Goal: Task Accomplishment & Management: Complete application form

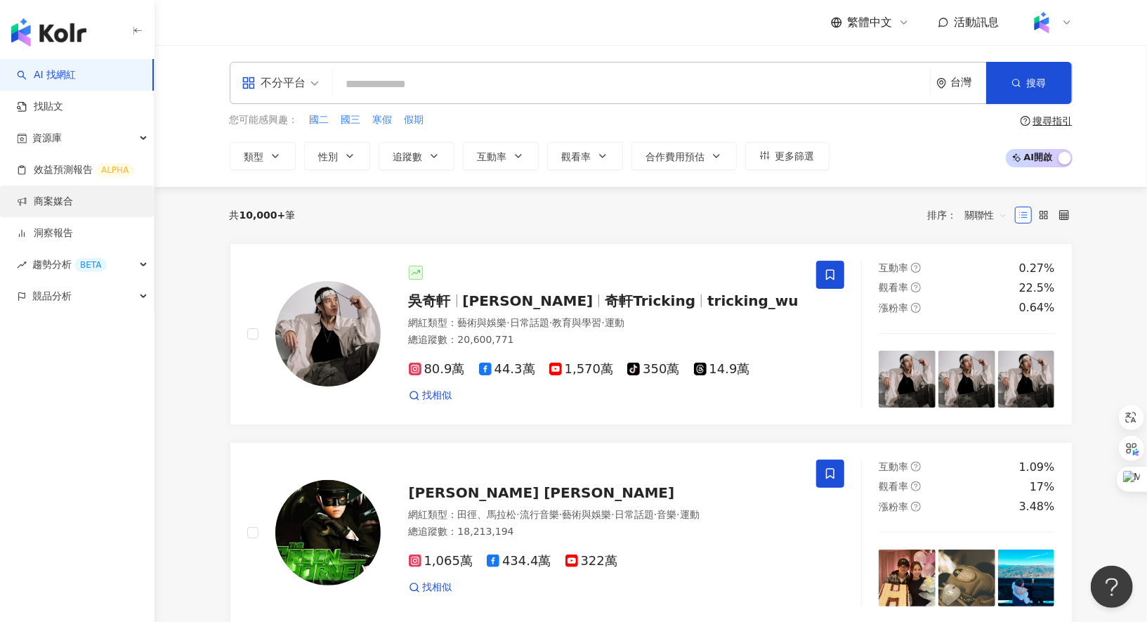
click at [44, 195] on link "商案媒合" at bounding box center [45, 202] width 56 height 14
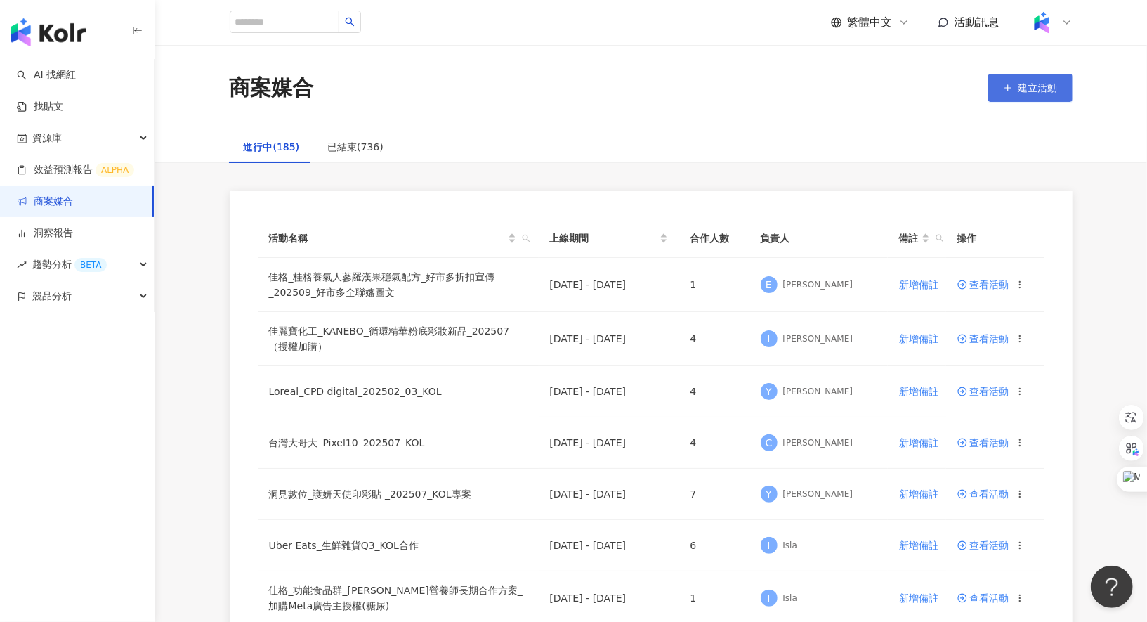
click at [1028, 89] on span "建立活動" at bounding box center [1038, 87] width 39 height 11
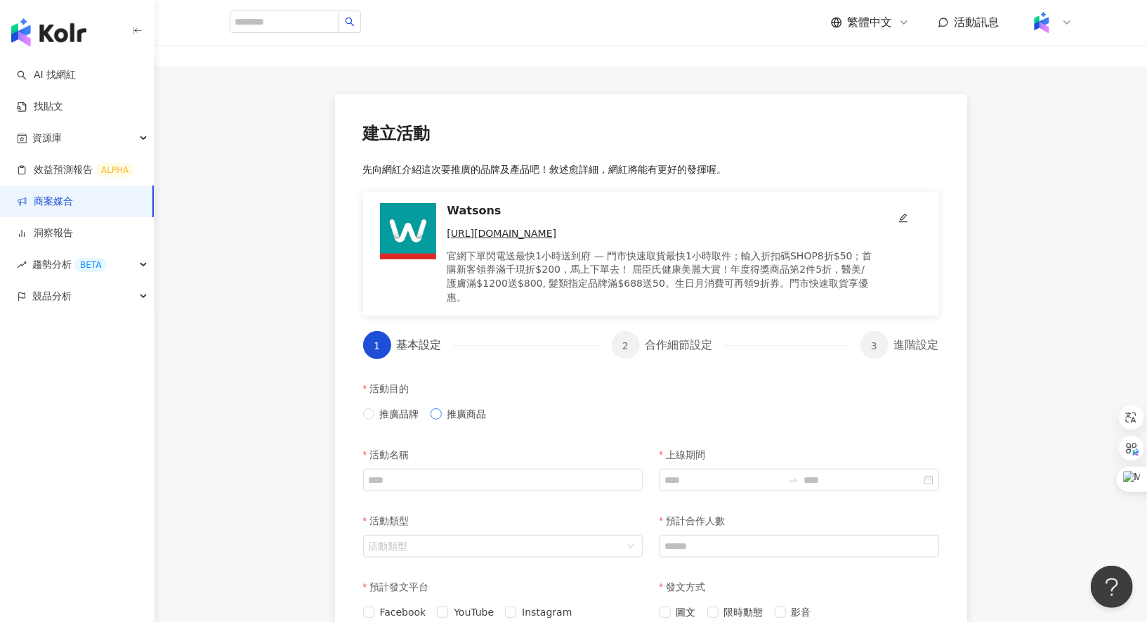
scroll to position [127, 0]
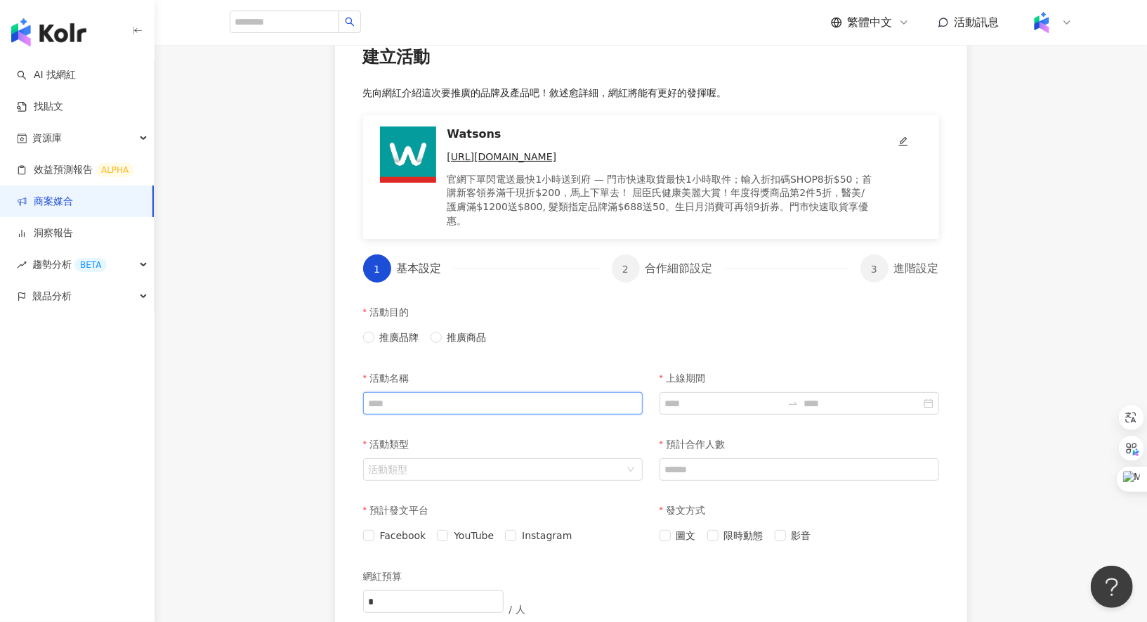
click at [470, 392] on input "活動名稱" at bounding box center [503, 403] width 280 height 22
paste input "**********"
type input "**********"
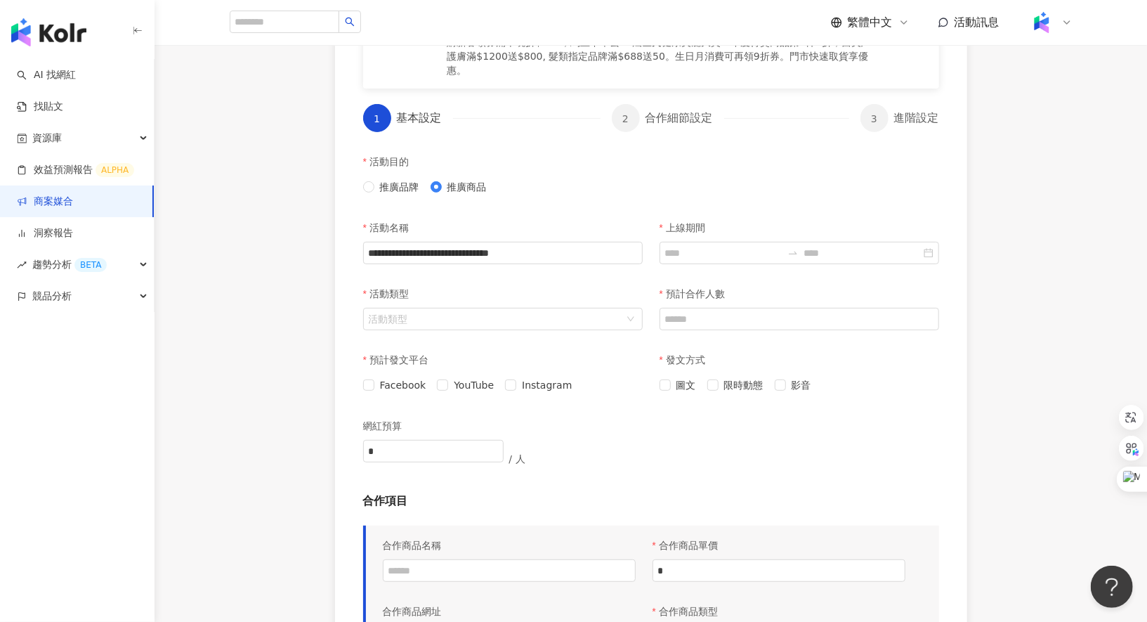
scroll to position [334, 0]
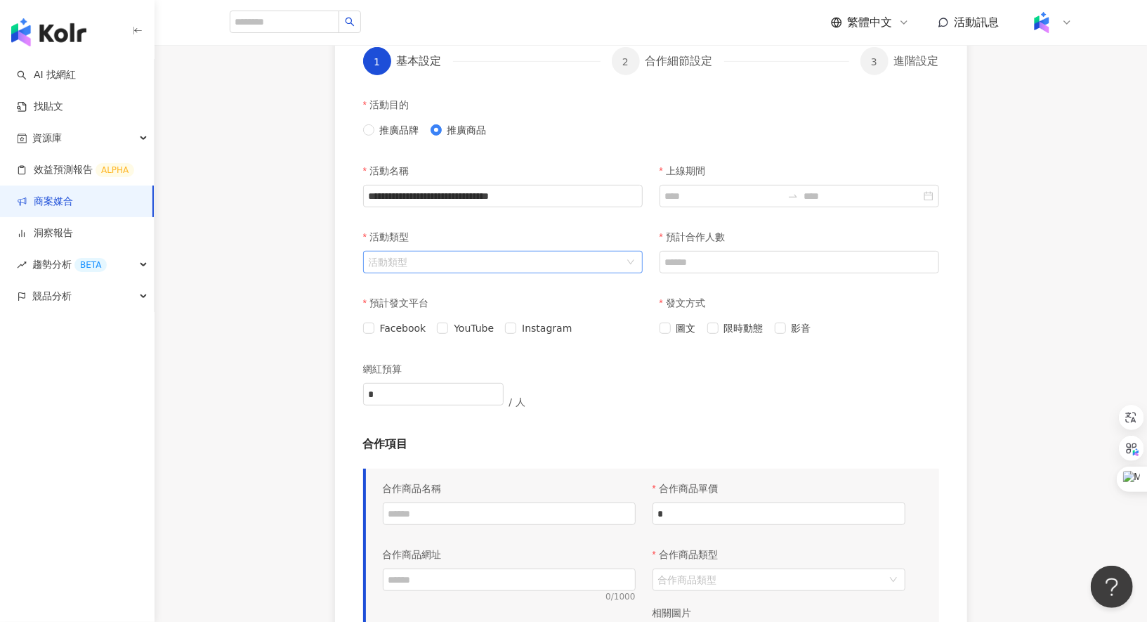
click at [483, 251] on input "活動類型" at bounding box center [496, 261] width 254 height 21
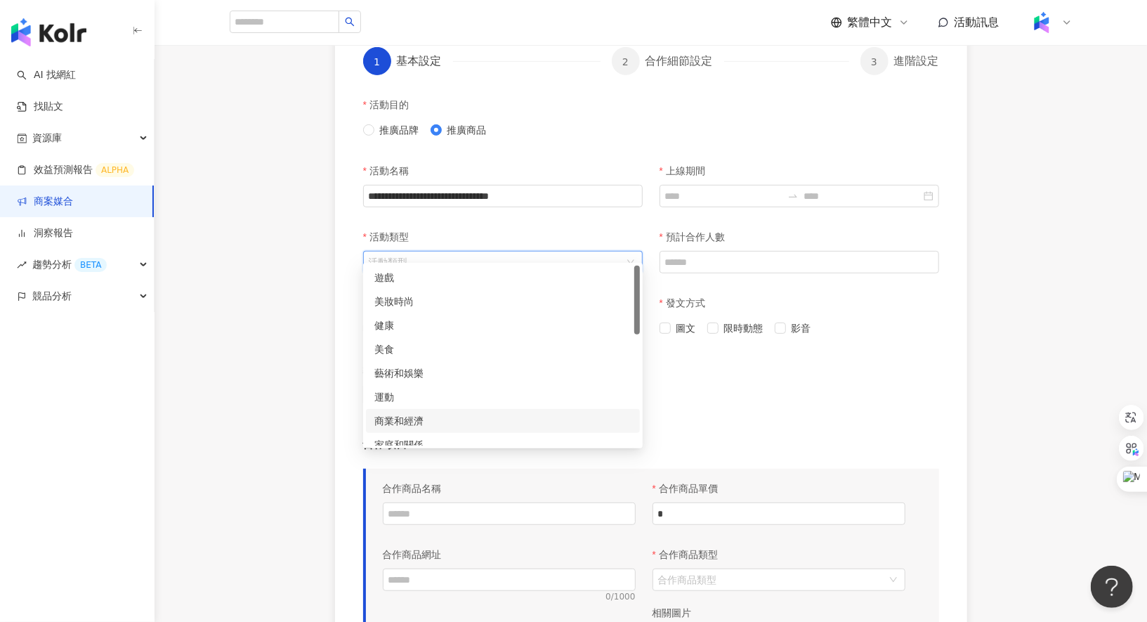
click at [500, 419] on div "商業和經濟" at bounding box center [502, 420] width 257 height 15
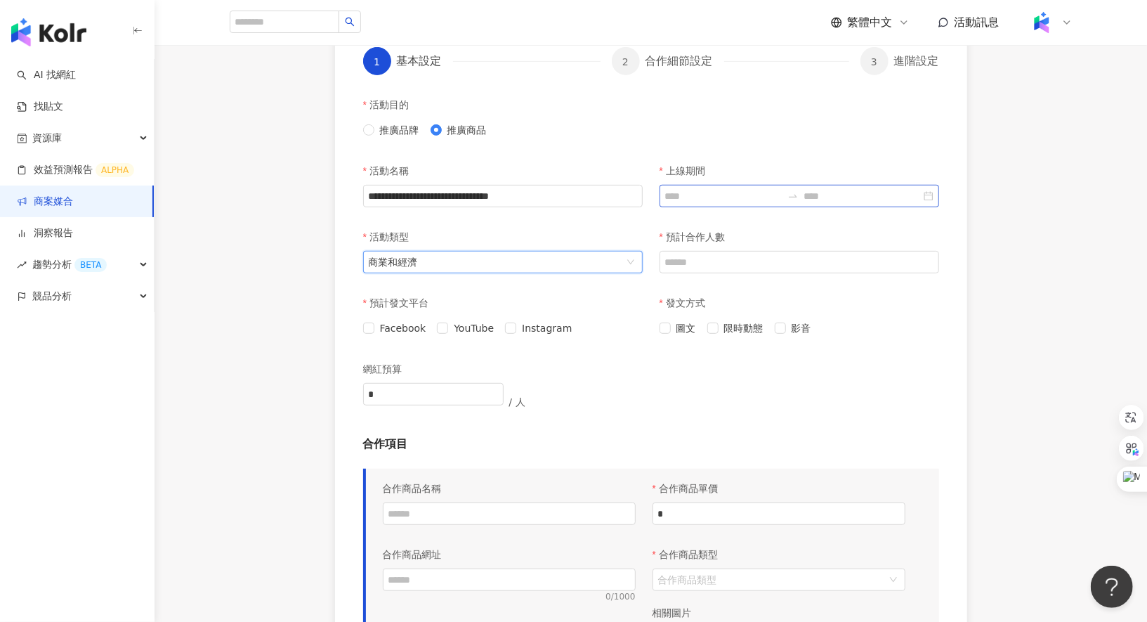
click at [733, 185] on div at bounding box center [800, 196] width 280 height 22
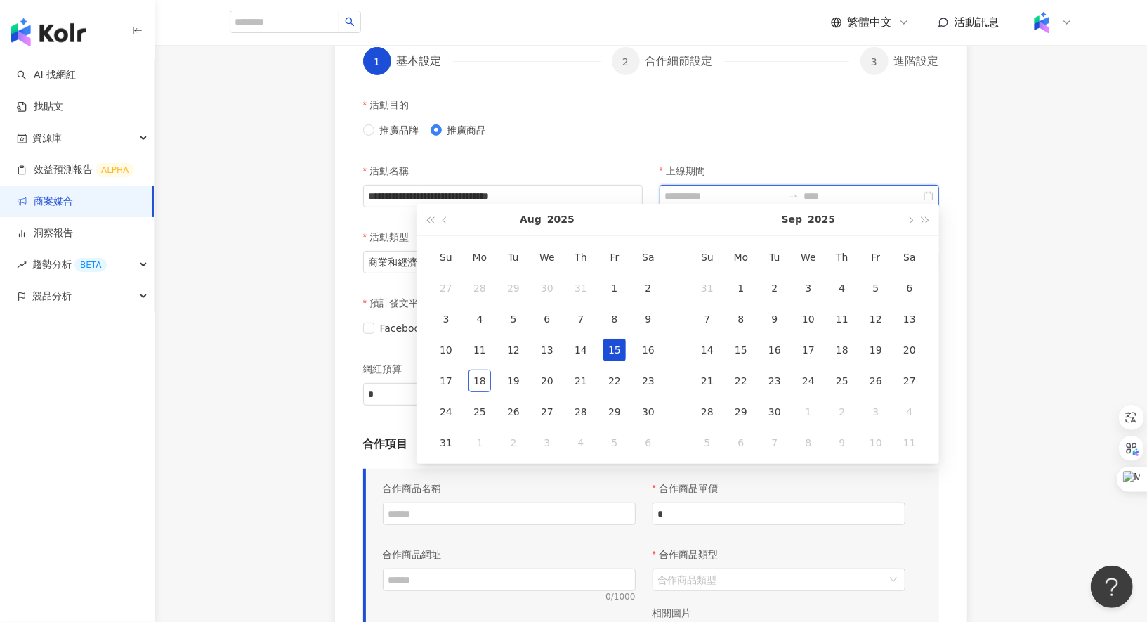
type input "**********"
click at [617, 350] on div "15" at bounding box center [614, 350] width 22 height 22
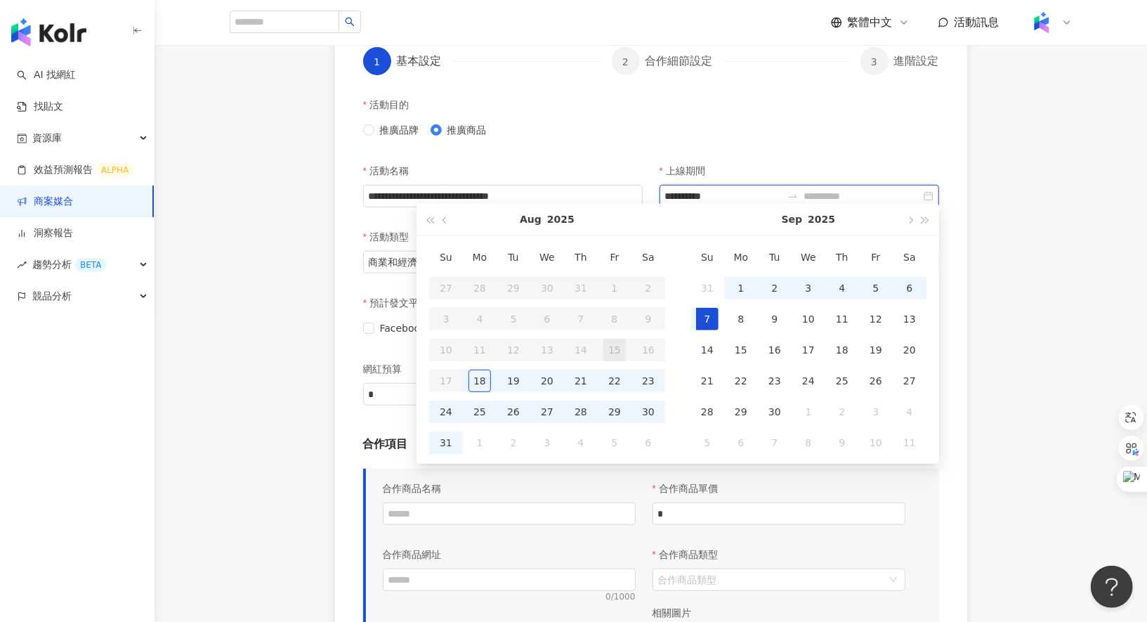
type input "**********"
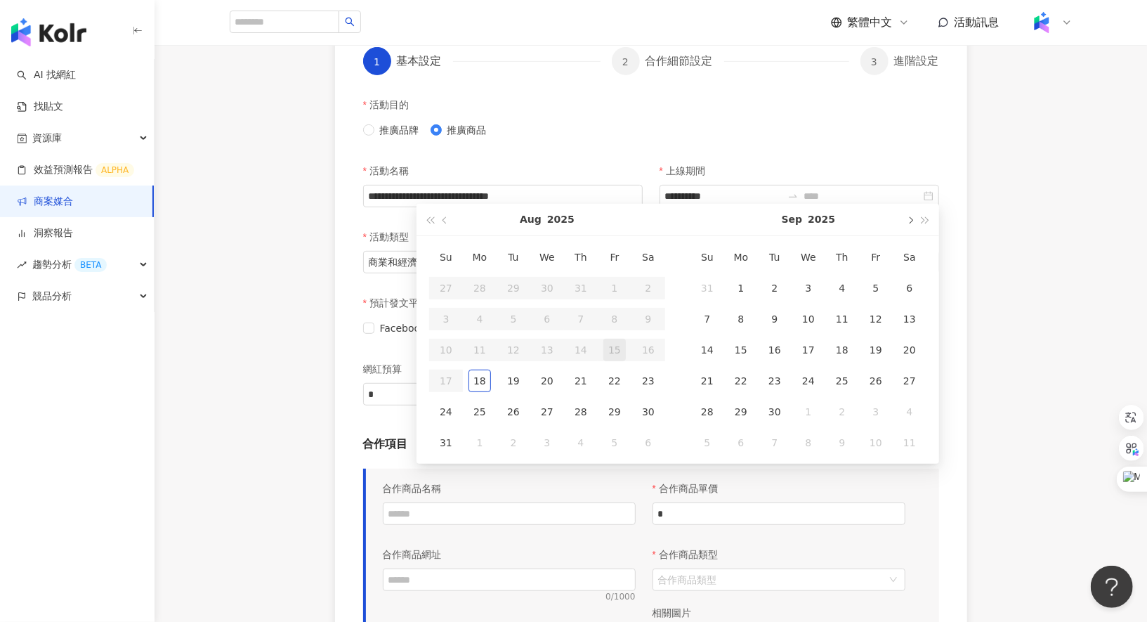
click at [908, 221] on span "button" at bounding box center [909, 219] width 7 height 7
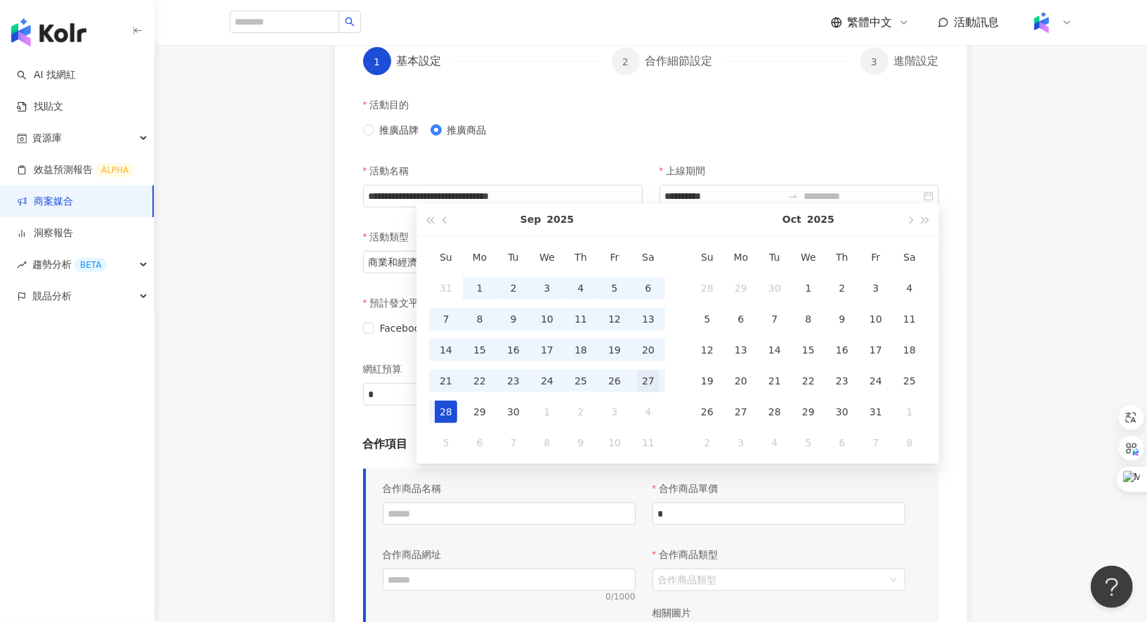
type input "**********"
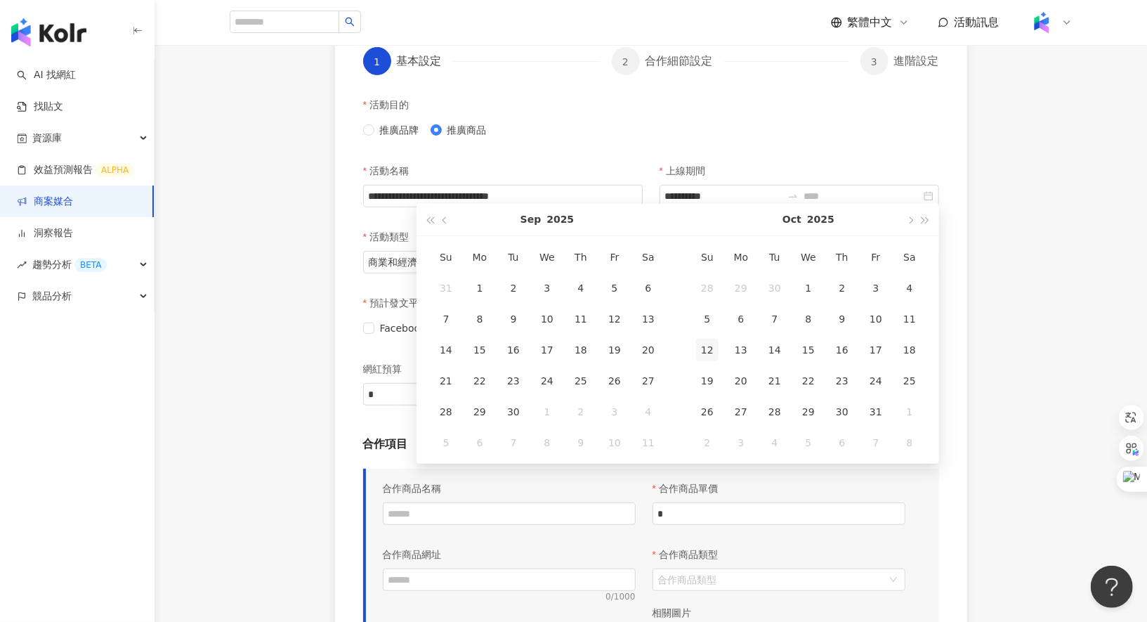
type input "**********"
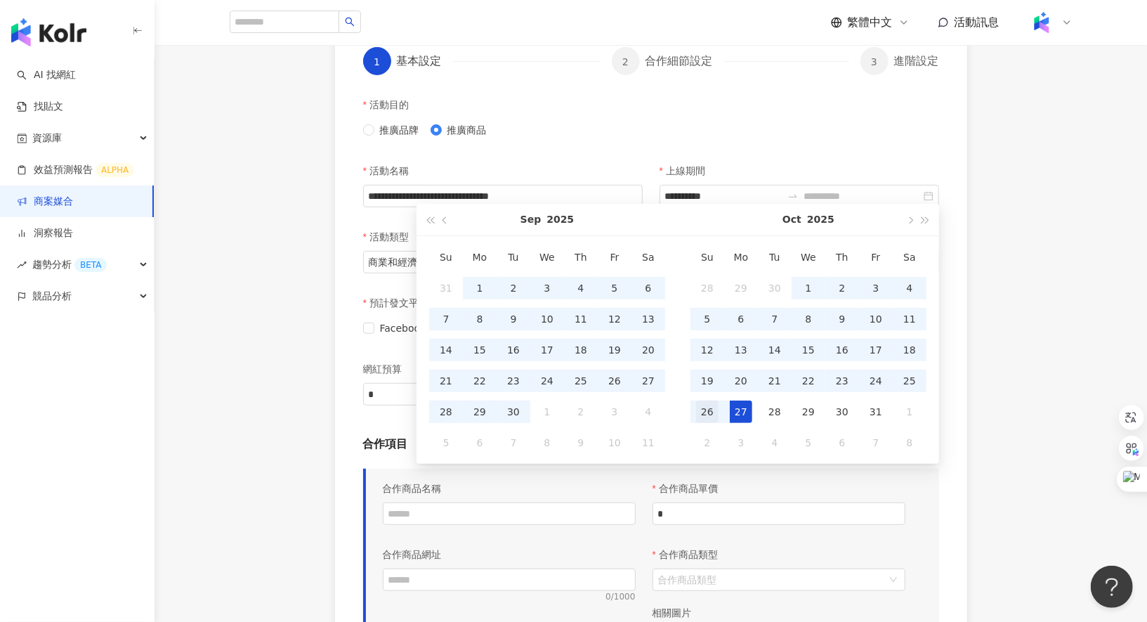
type input "**********"
click at [877, 410] on div "31" at bounding box center [876, 411] width 22 height 22
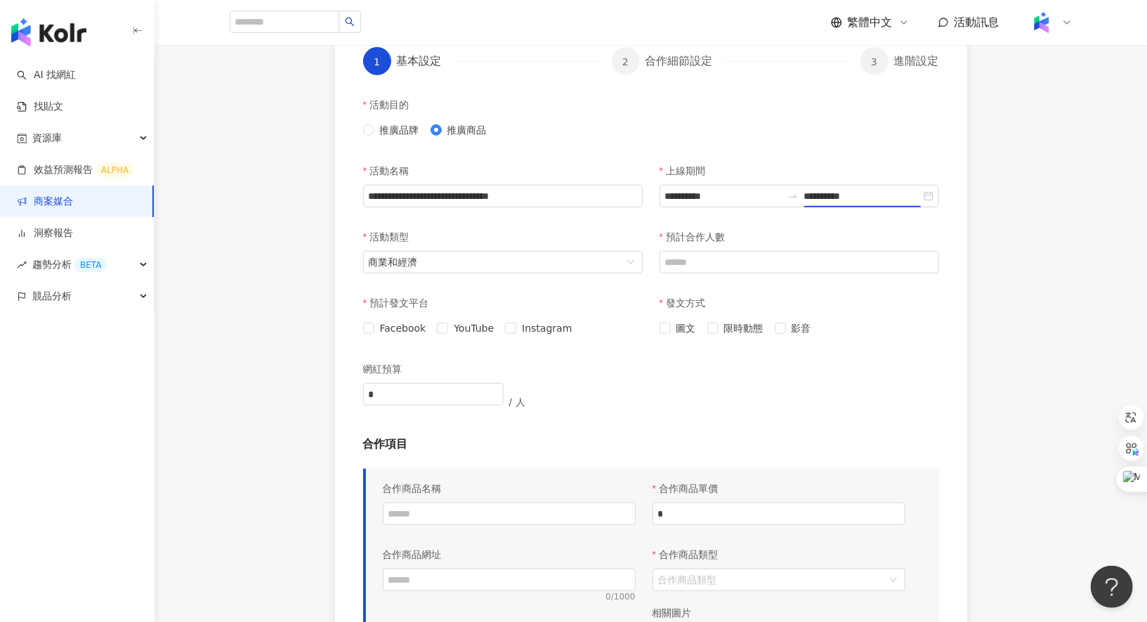
type input "**********"
click at [492, 258] on span "商業和經濟" at bounding box center [503, 261] width 268 height 21
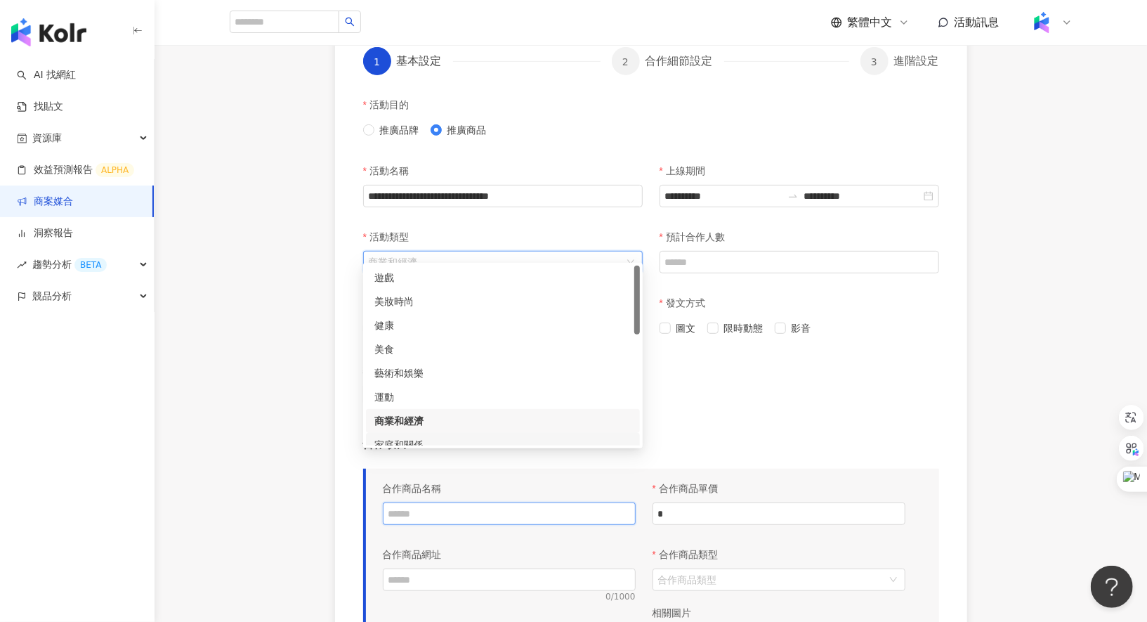
click at [558, 503] on input "text" at bounding box center [509, 513] width 253 height 22
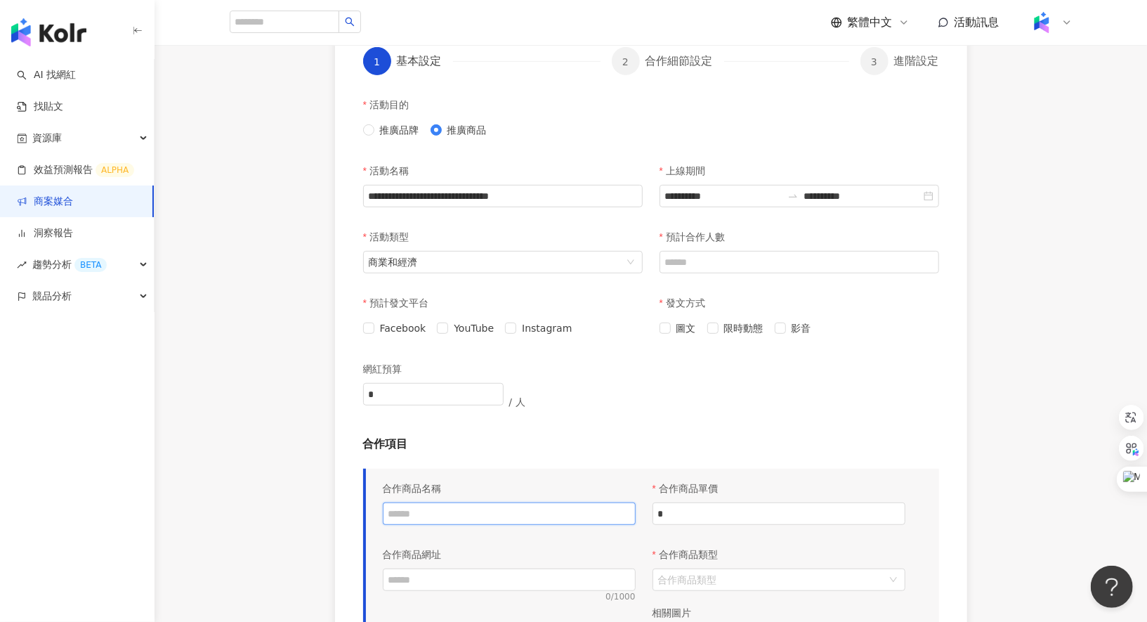
paste input "**********"
type input "**********"
click at [524, 568] on input "text" at bounding box center [509, 579] width 253 height 22
paste input "**********"
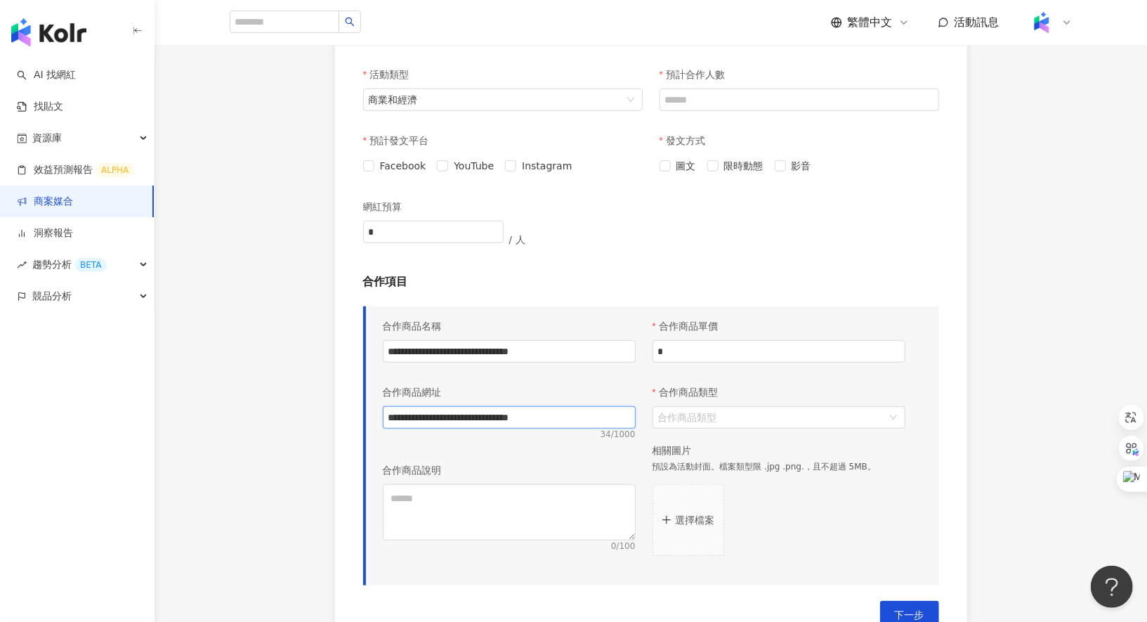
scroll to position [542, 0]
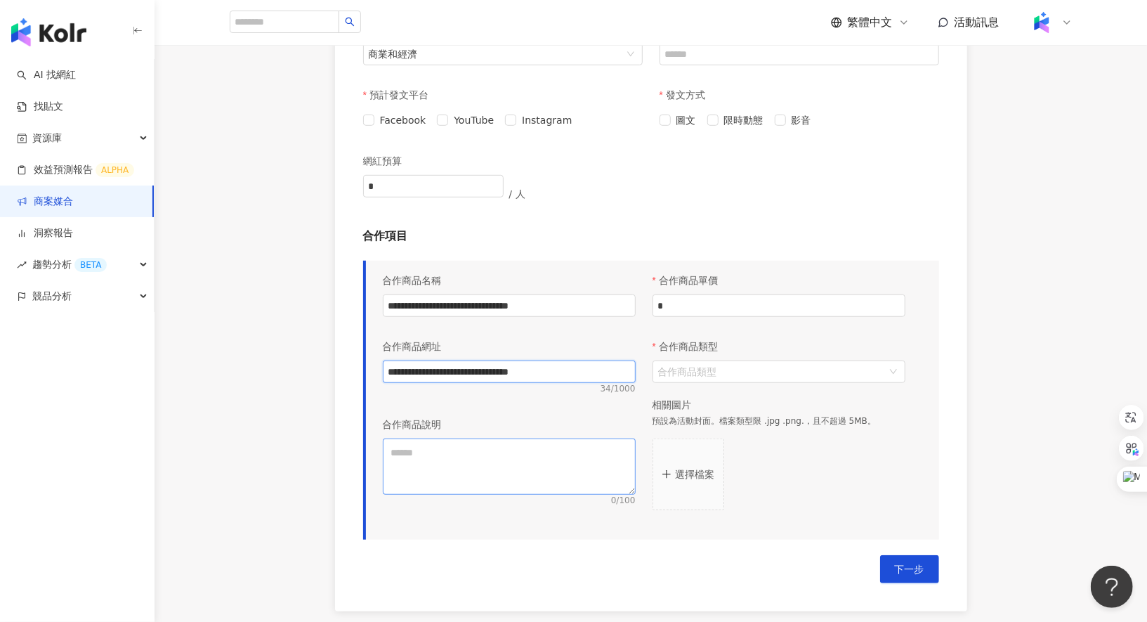
type input "**********"
click at [512, 473] on textarea at bounding box center [509, 466] width 253 height 56
paste textarea "**********"
type textarea "**********"
click at [719, 302] on input "*" at bounding box center [778, 305] width 251 height 21
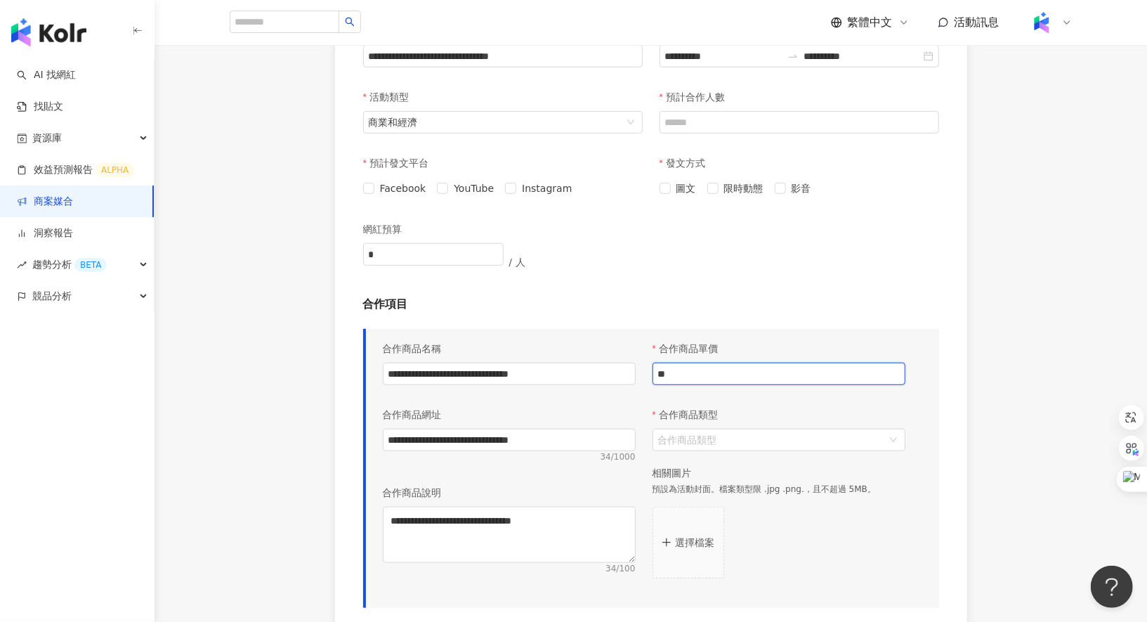
scroll to position [422, 0]
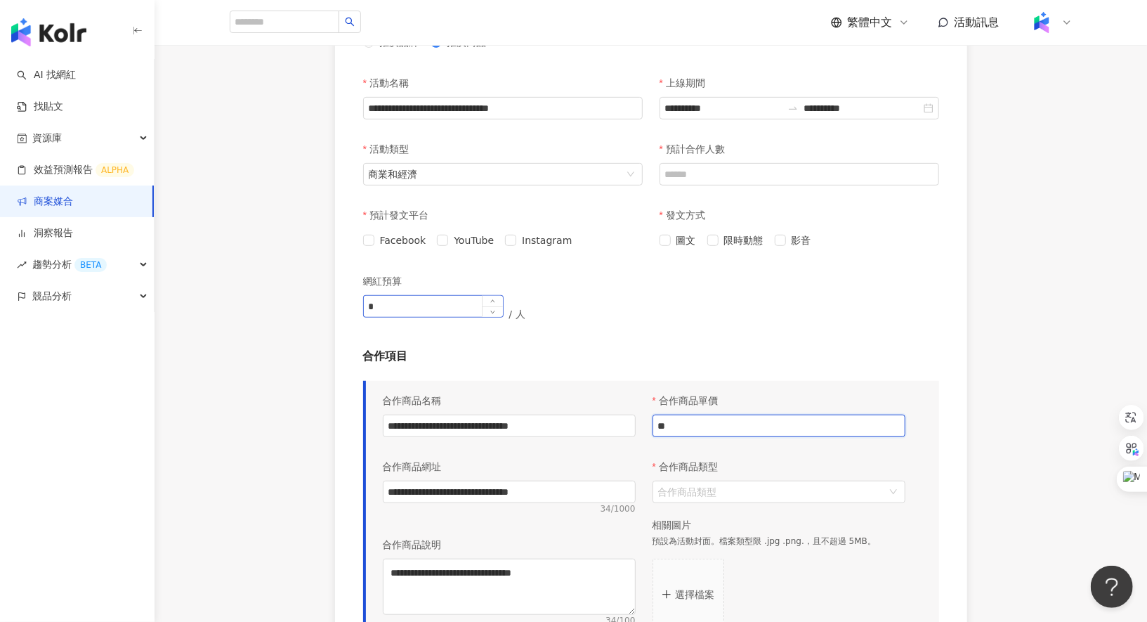
type input "**"
click at [450, 296] on input "*" at bounding box center [433, 306] width 139 height 21
type input "**"
click at [520, 233] on span "Instagram" at bounding box center [546, 240] width 61 height 15
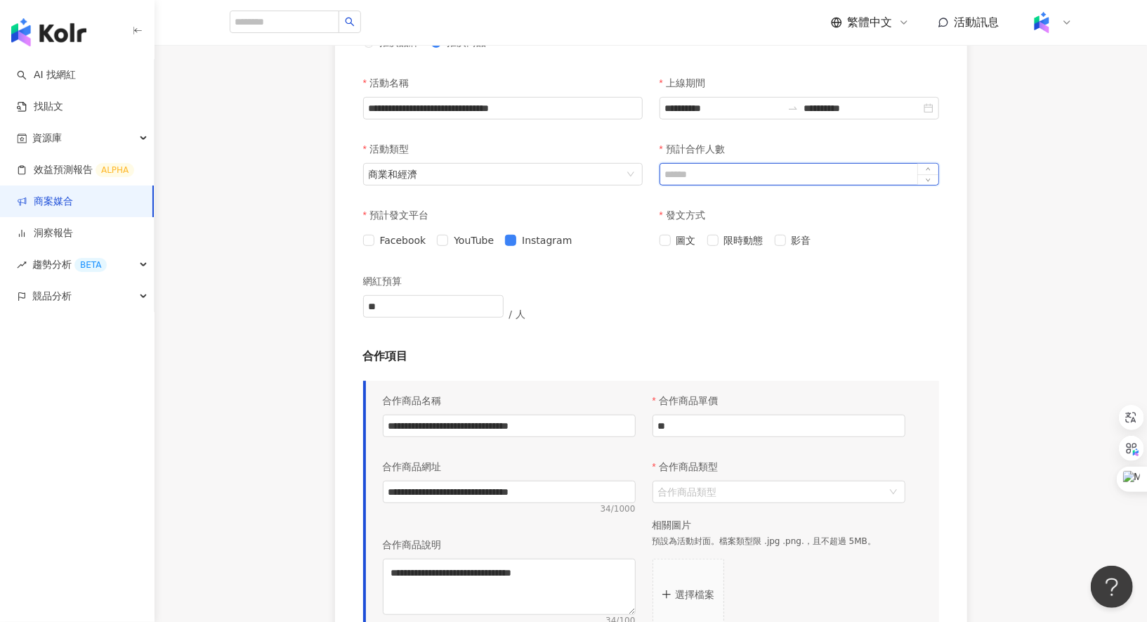
click at [723, 171] on div at bounding box center [800, 174] width 280 height 22
type input "*"
click at [734, 233] on span "限時動態" at bounding box center [744, 240] width 51 height 15
click at [687, 233] on span "圖文" at bounding box center [686, 240] width 31 height 15
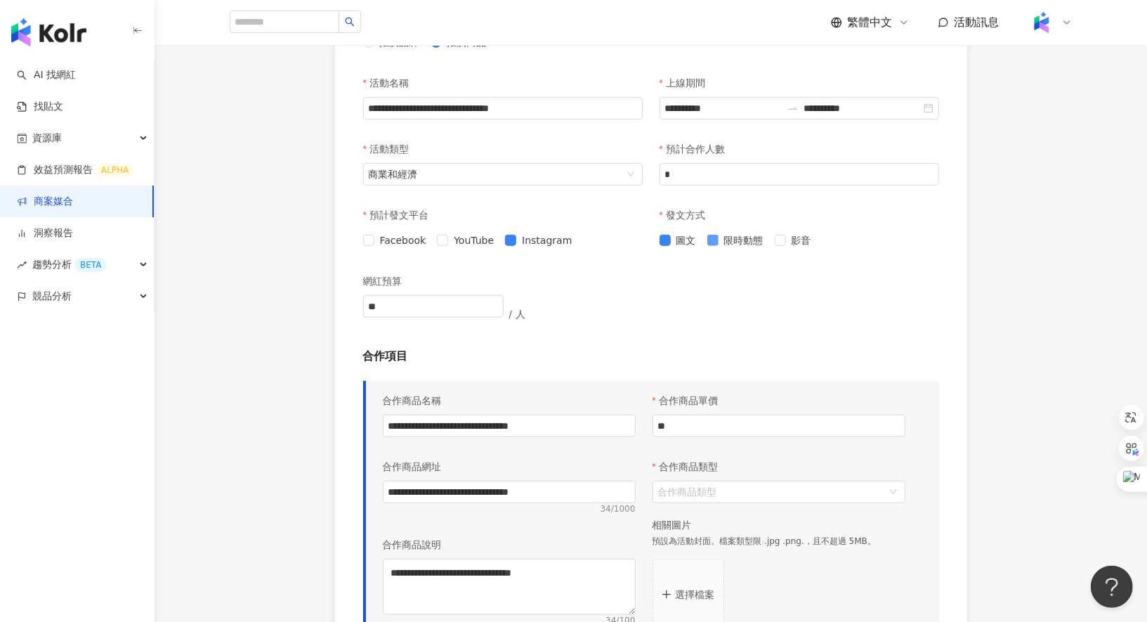
click at [761, 233] on span "限時動態" at bounding box center [744, 240] width 51 height 15
click at [786, 233] on span "影音" at bounding box center [801, 240] width 31 height 15
click at [736, 233] on span "限時動態" at bounding box center [744, 240] width 51 height 15
click at [680, 233] on span "圖文" at bounding box center [686, 240] width 31 height 15
click at [682, 233] on span "圖文" at bounding box center [686, 240] width 31 height 15
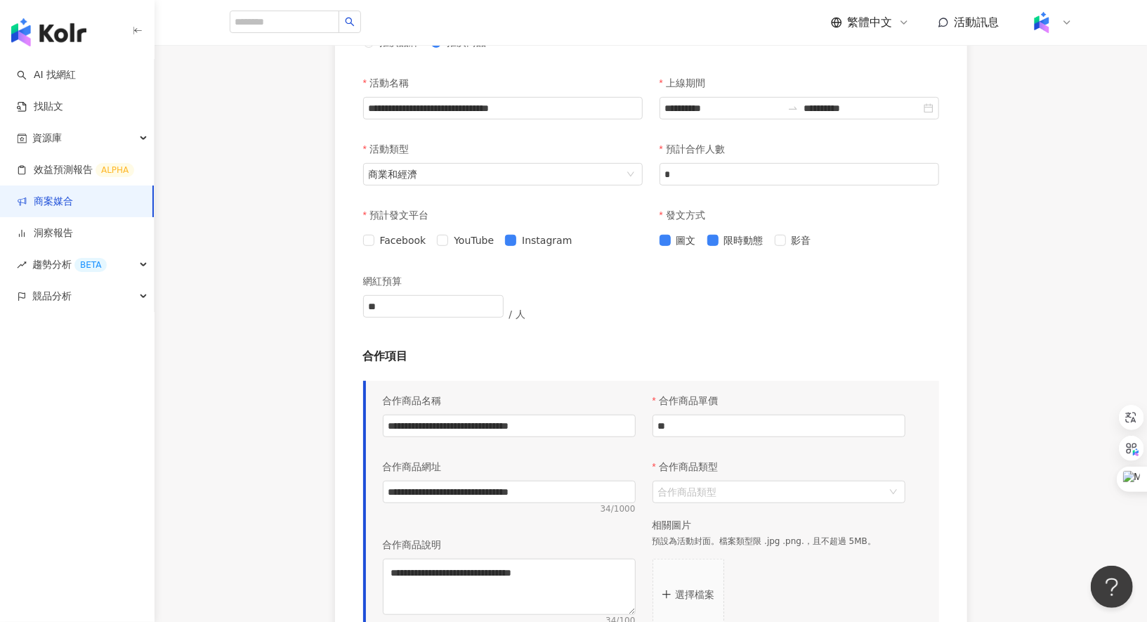
scroll to position [443, 0]
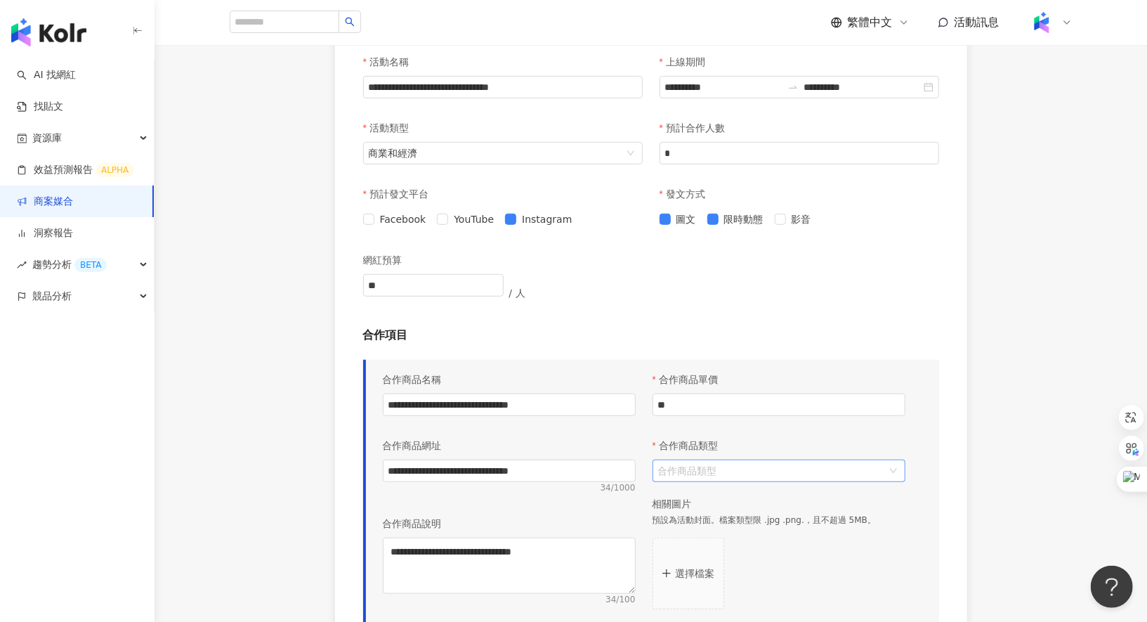
click at [692, 460] on input "合作商品類型" at bounding box center [771, 470] width 227 height 21
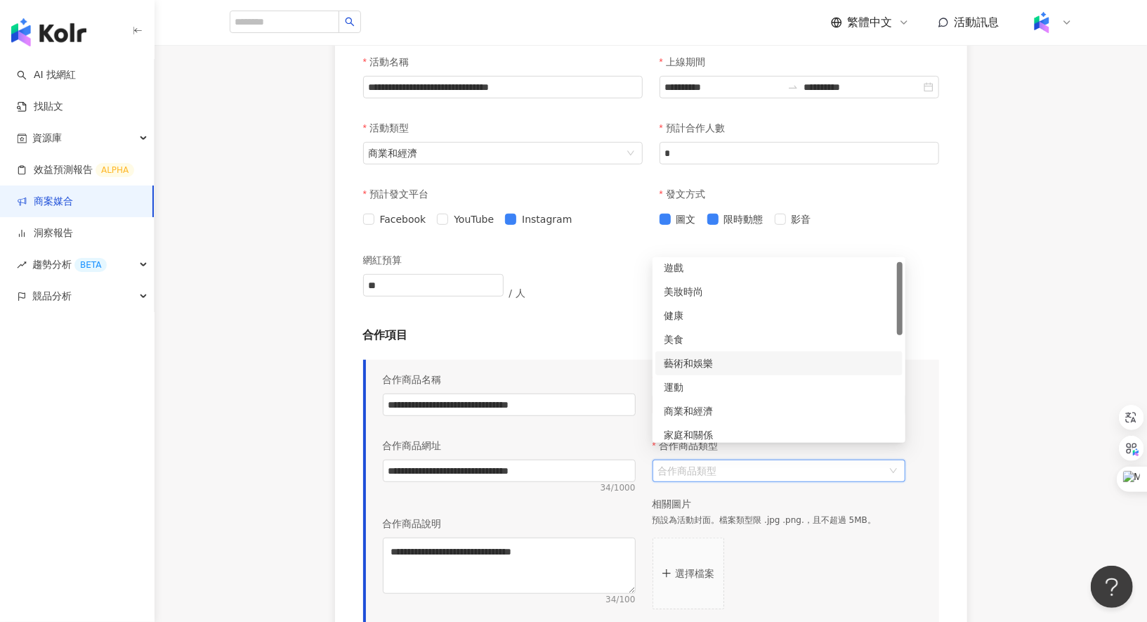
scroll to position [0, 0]
click at [708, 412] on div "商業和經濟" at bounding box center [779, 414] width 230 height 15
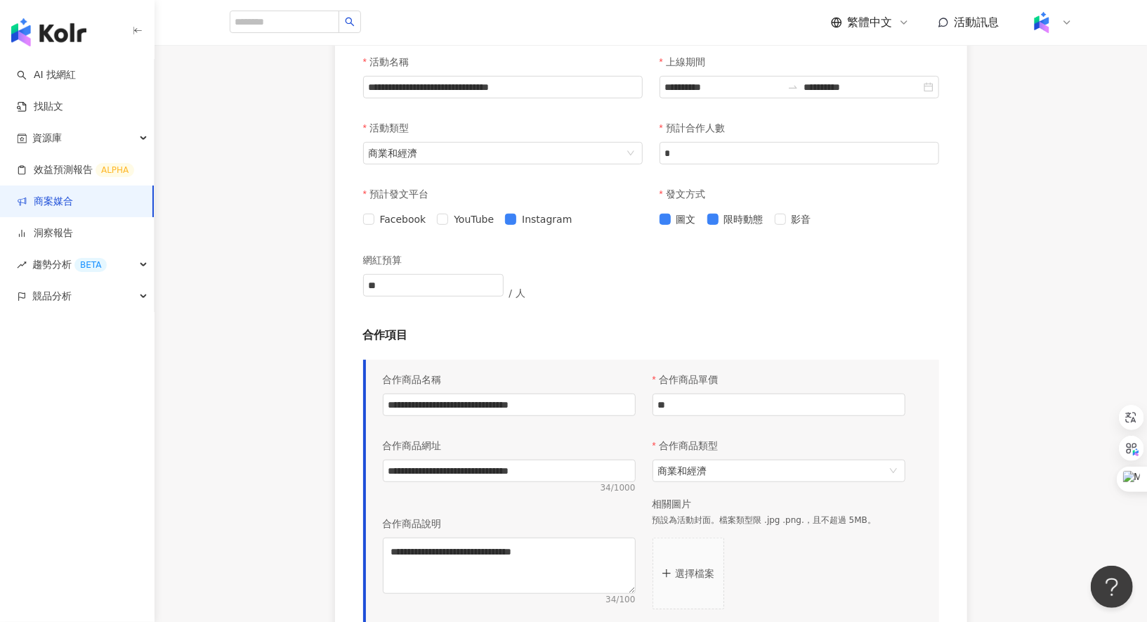
click at [683, 547] on button "選擇檔案" at bounding box center [689, 573] width 72 height 72
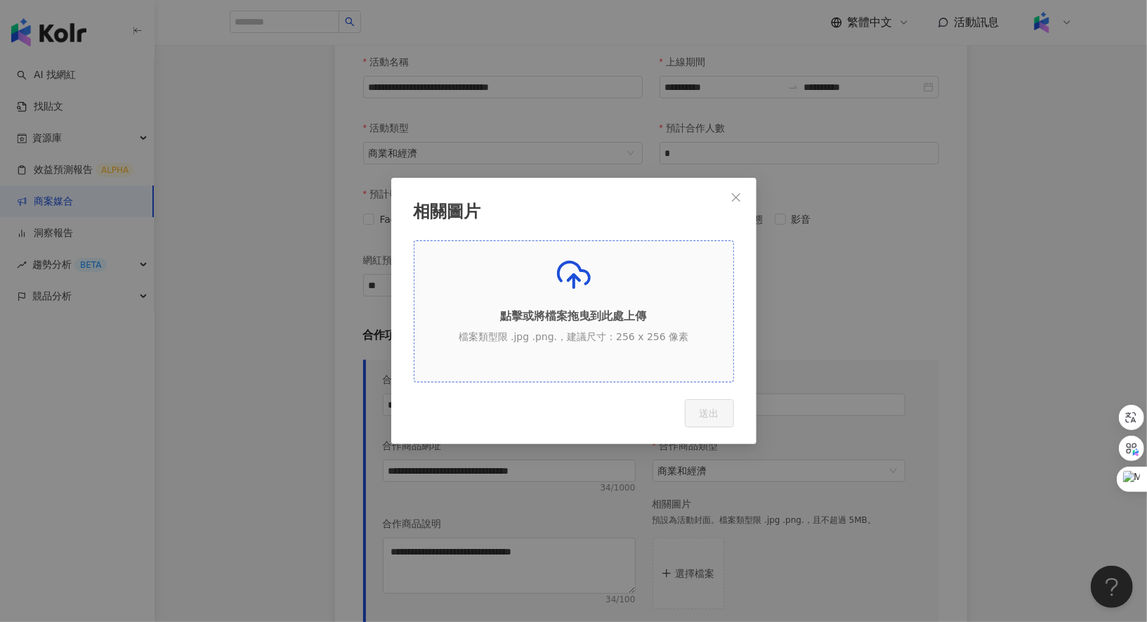
click at [572, 294] on div "點擊或將檔案拖曳到此處上傳 檔案類型限 .jpg .png.，建議尺寸：256 x 256 像素" at bounding box center [573, 306] width 319 height 96
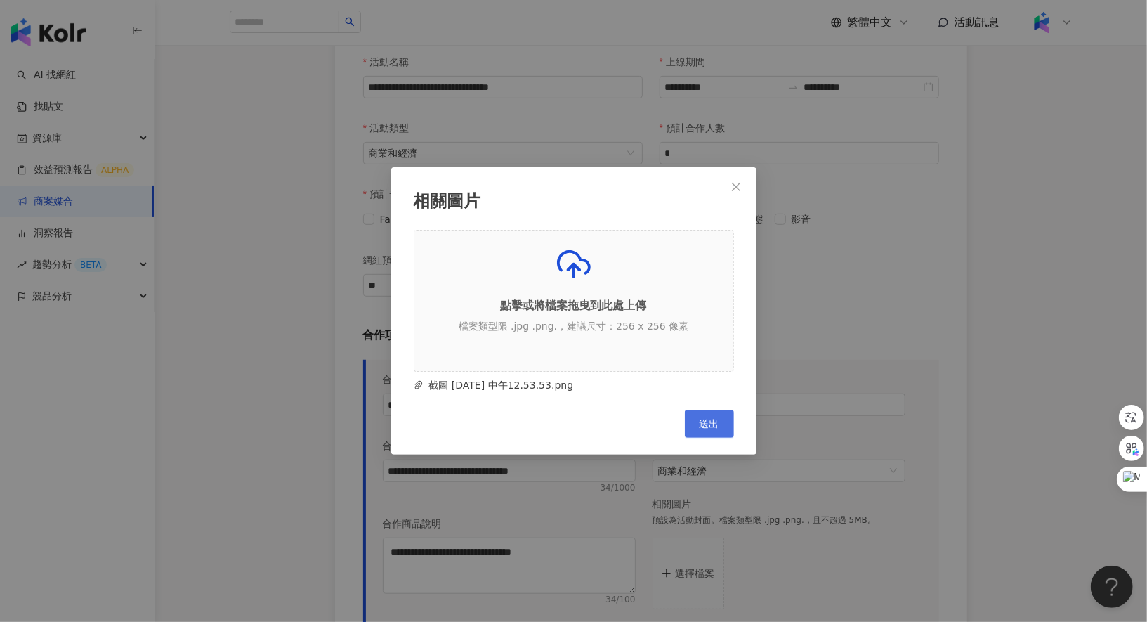
click at [703, 431] on button "送出" at bounding box center [709, 424] width 49 height 28
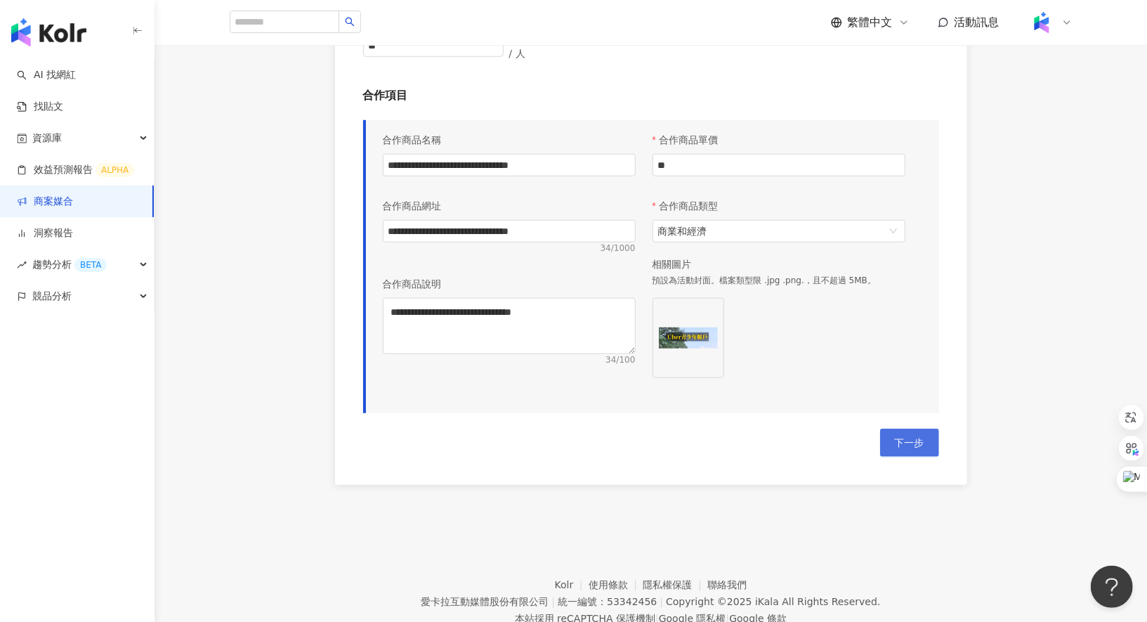
click at [904, 428] on button "下一步" at bounding box center [909, 442] width 59 height 28
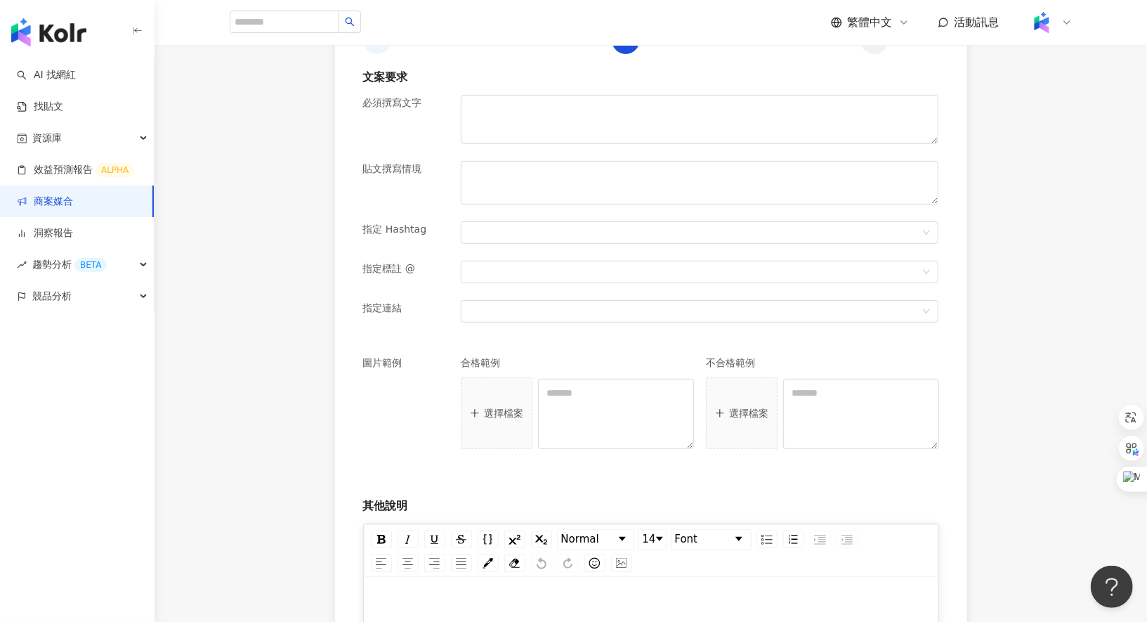
scroll to position [330, 0]
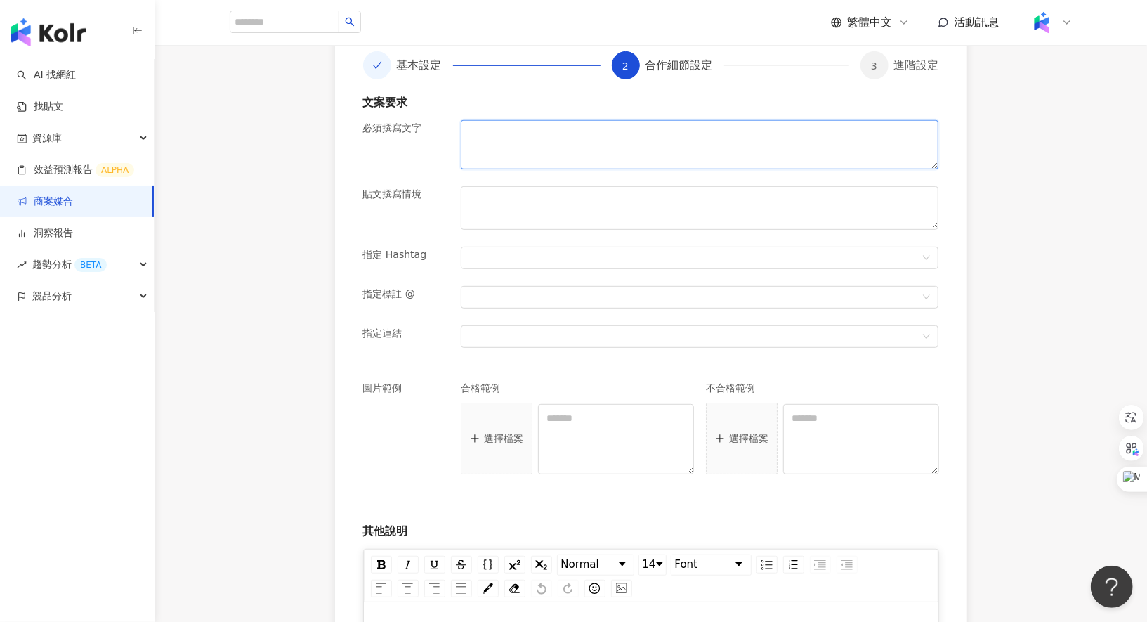
click at [509, 125] on textarea at bounding box center [700, 144] width 478 height 49
paste textarea "**********"
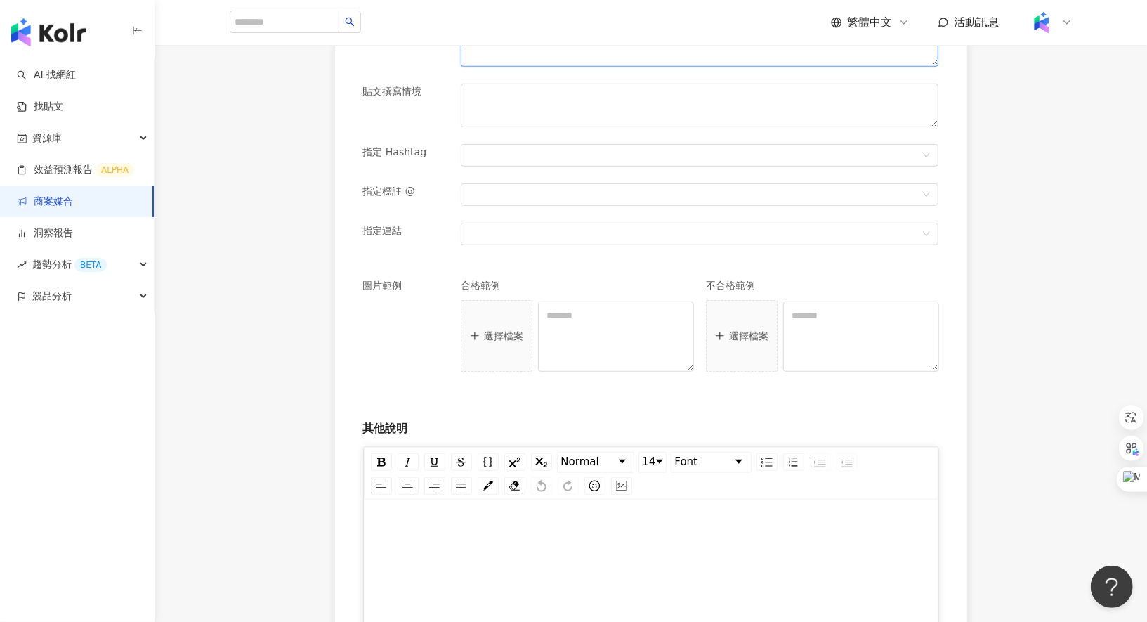
scroll to position [662, 0]
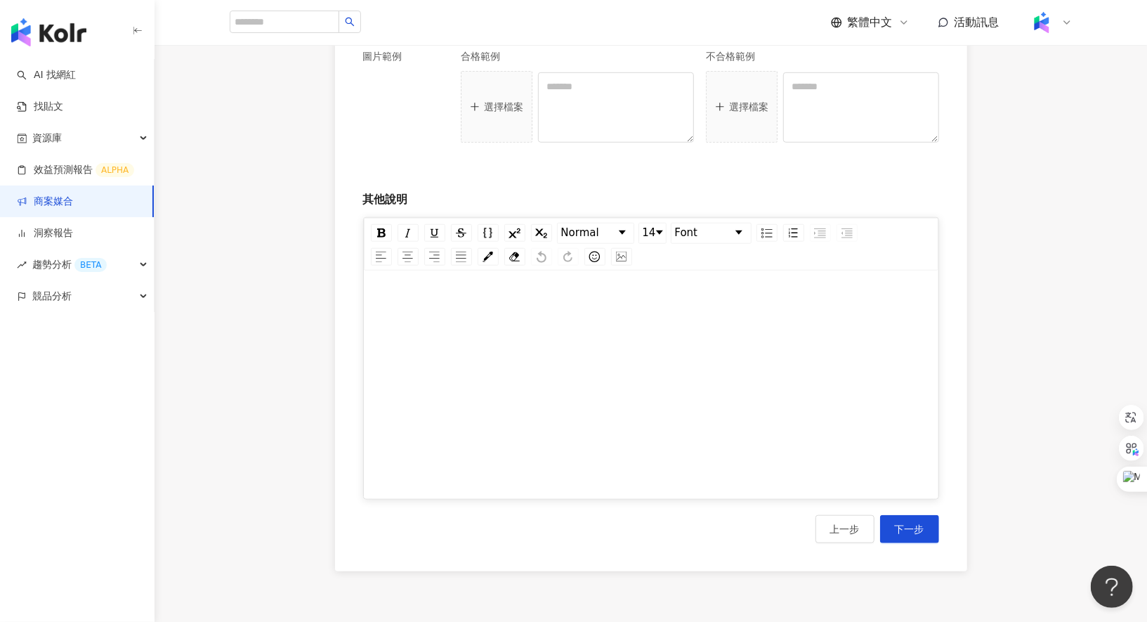
type textarea "**********"
click at [437, 354] on div "rdw-editor" at bounding box center [652, 389] width 546 height 211
click at [908, 518] on button "下一步" at bounding box center [909, 529] width 59 height 28
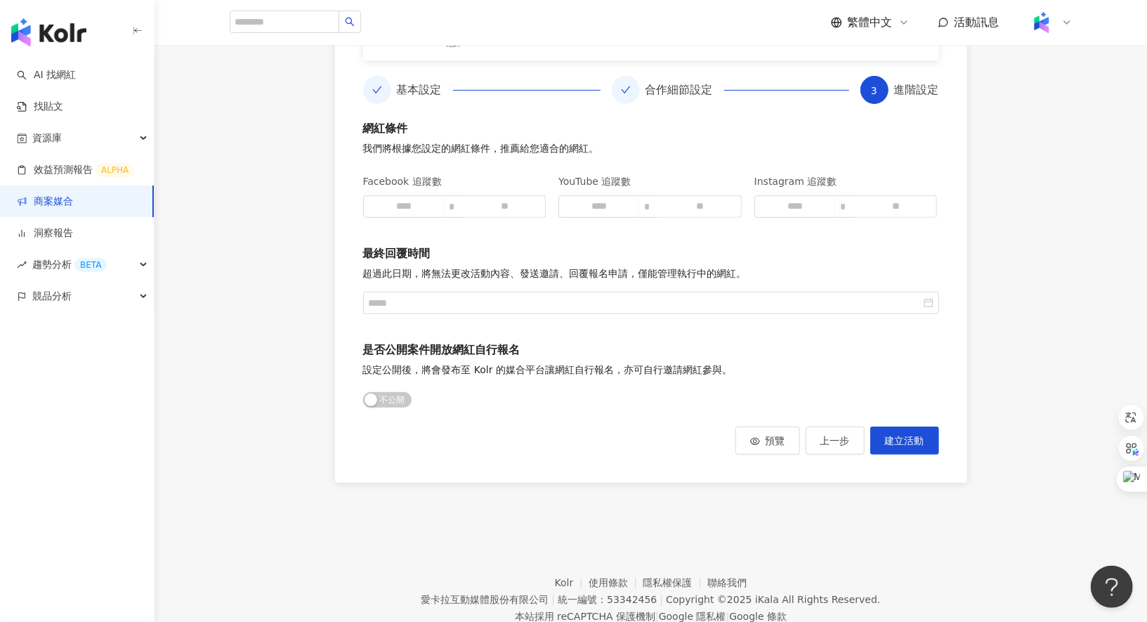
scroll to position [310, 0]
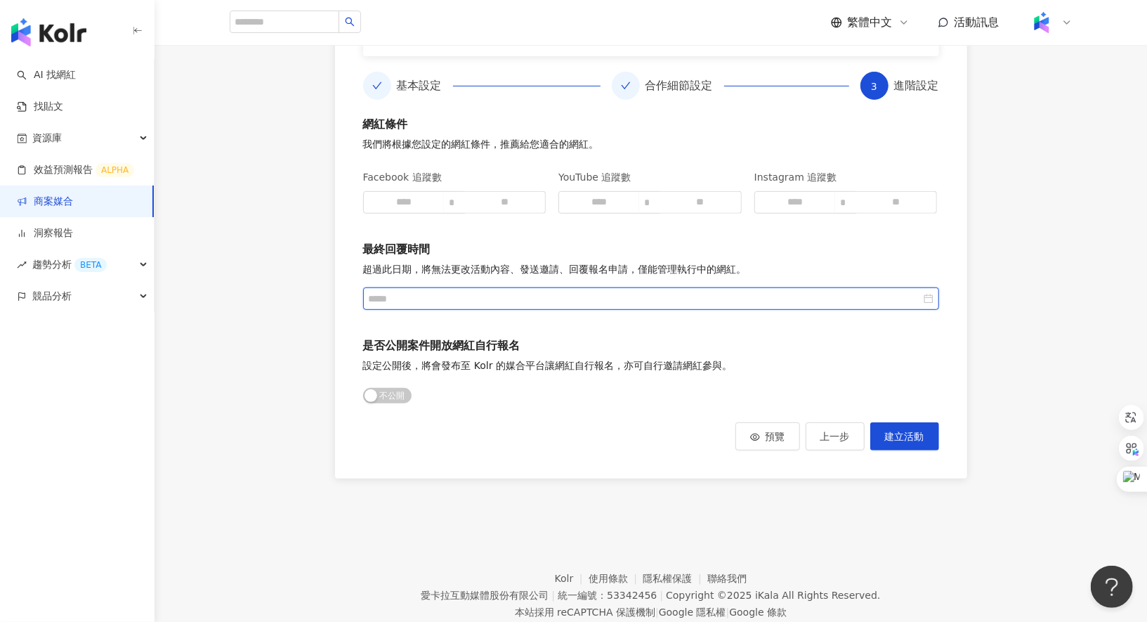
click at [471, 291] on input at bounding box center [645, 298] width 552 height 15
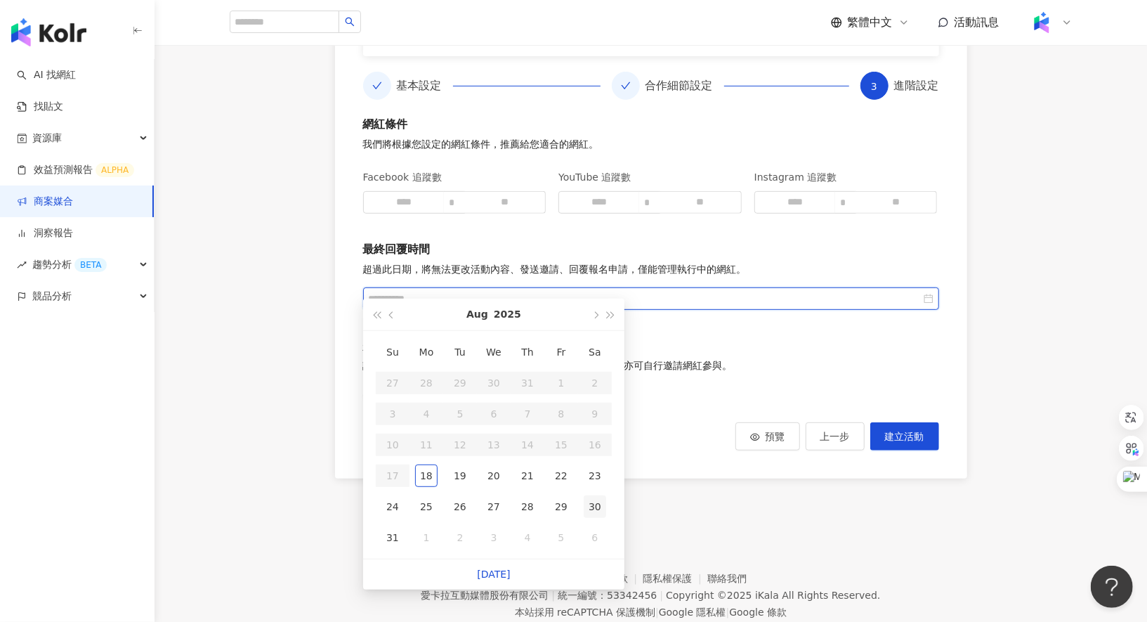
type input "**********"
click at [608, 500] on td "30" at bounding box center [595, 506] width 34 height 31
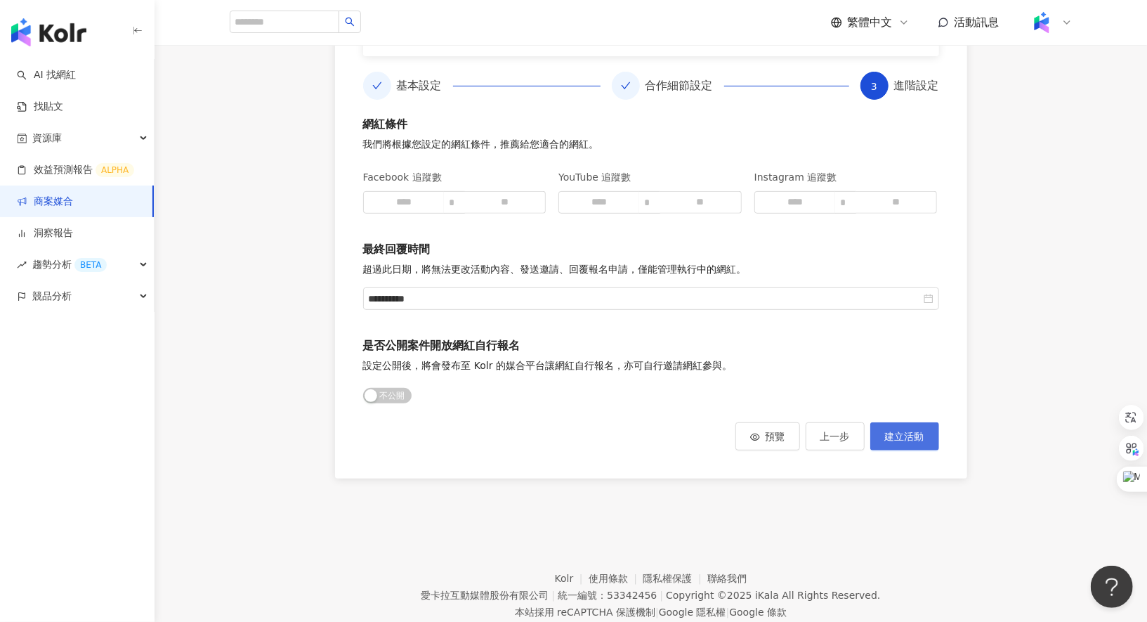
click at [904, 422] on button "建立活動" at bounding box center [904, 436] width 69 height 28
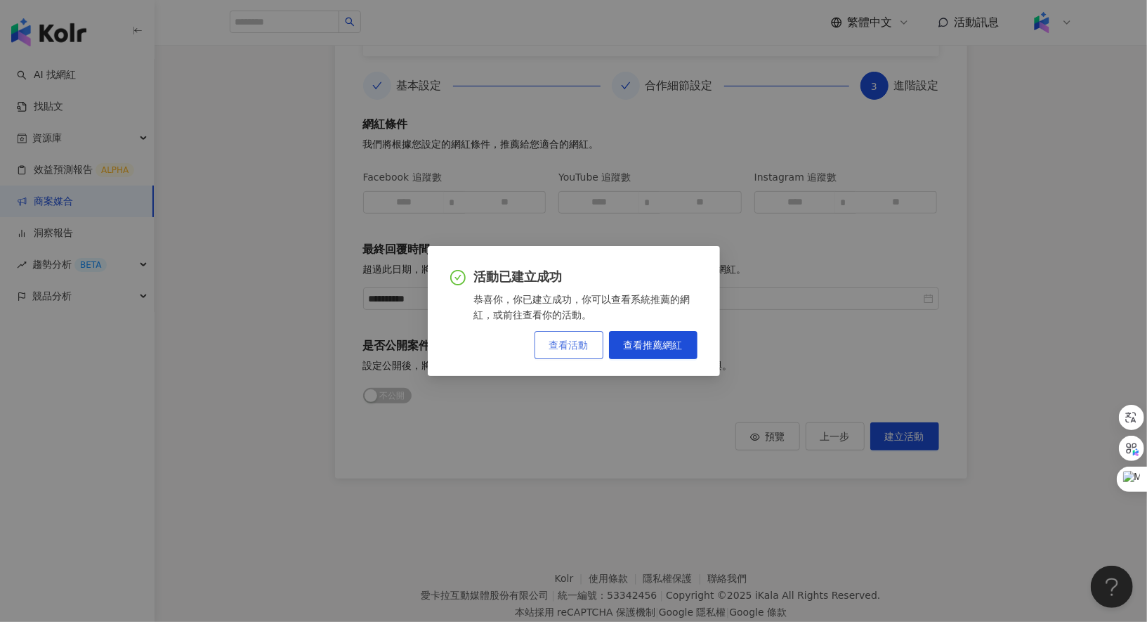
click at [584, 345] on span "查看活動" at bounding box center [568, 344] width 39 height 11
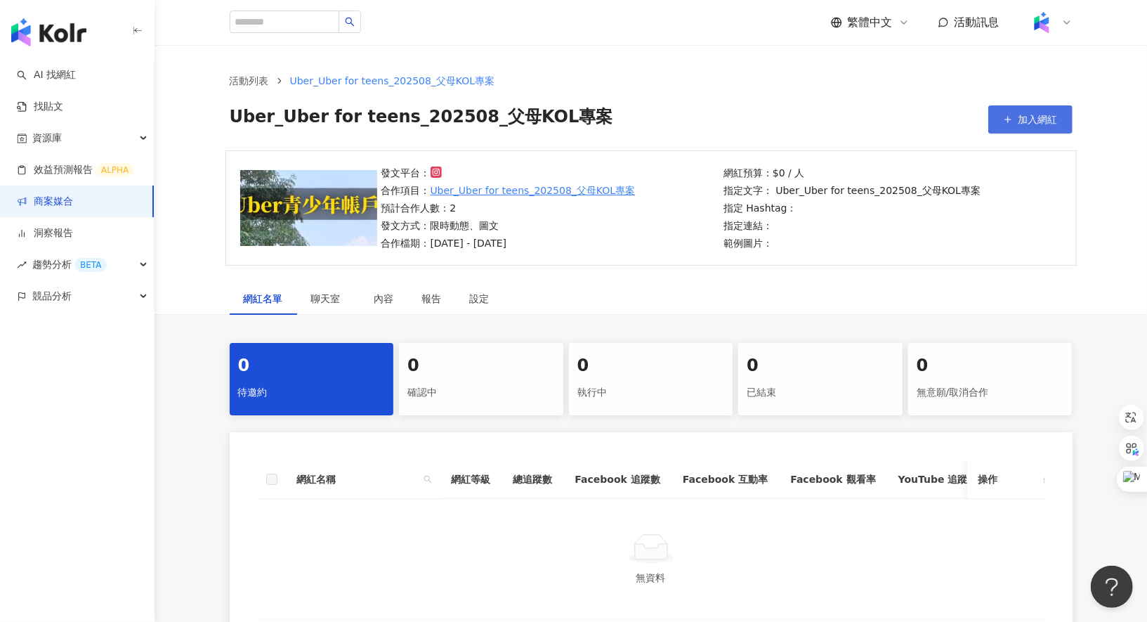
click at [1008, 117] on line "button" at bounding box center [1008, 120] width 0 height 6
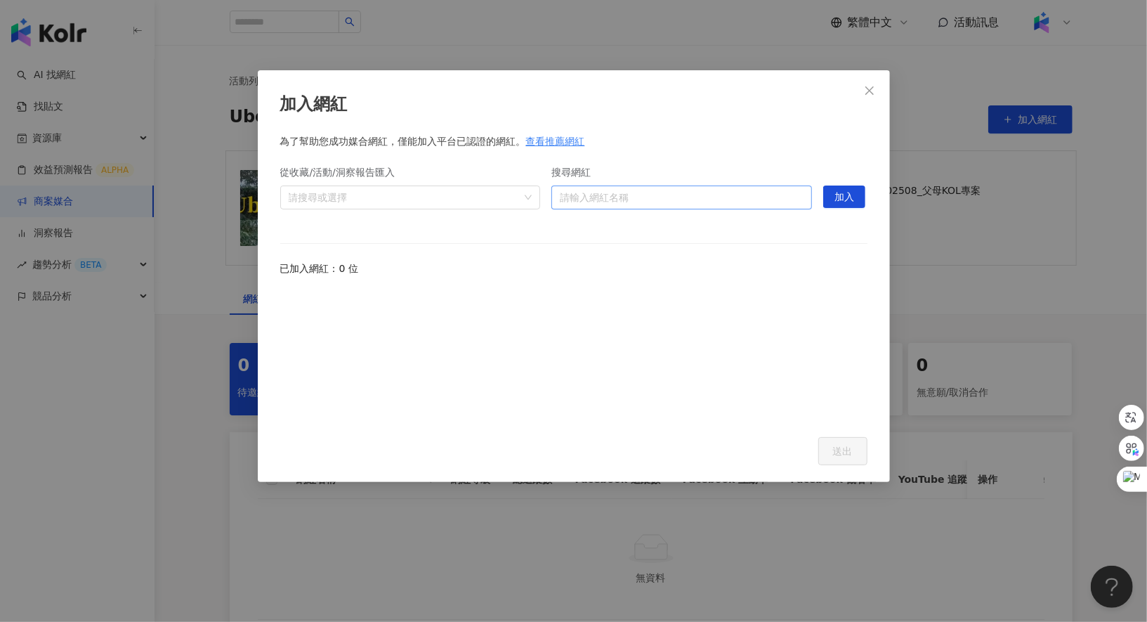
click at [649, 193] on input "搜尋網紅" at bounding box center [682, 197] width 244 height 22
type input "*"
type input "***"
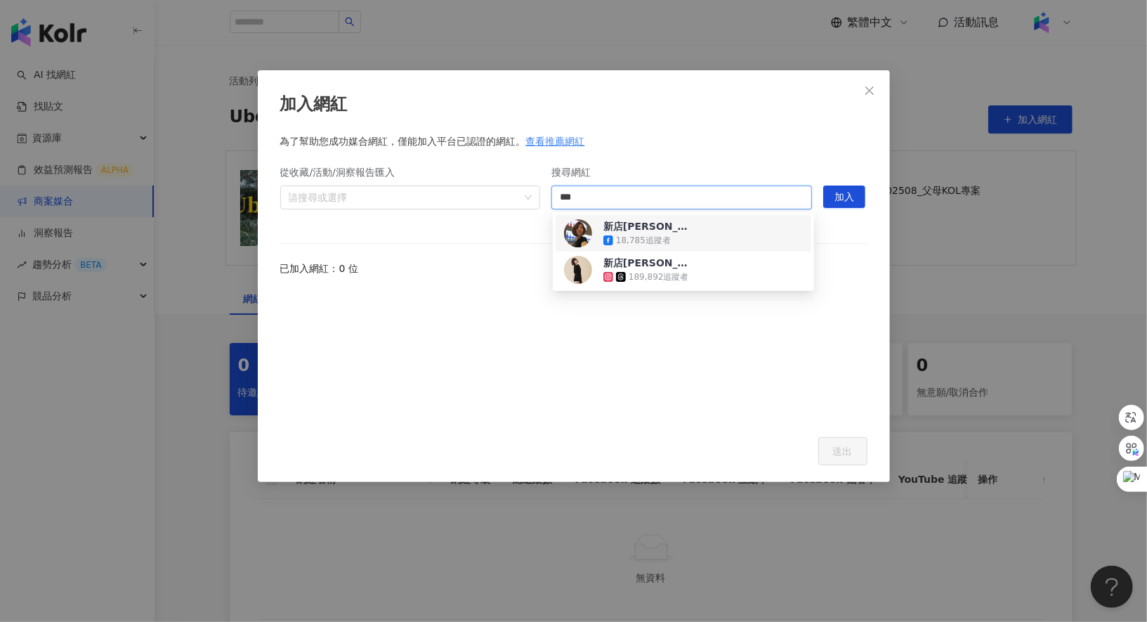
click at [682, 235] on div "18,785 追蹤者" at bounding box center [648, 240] width 91 height 14
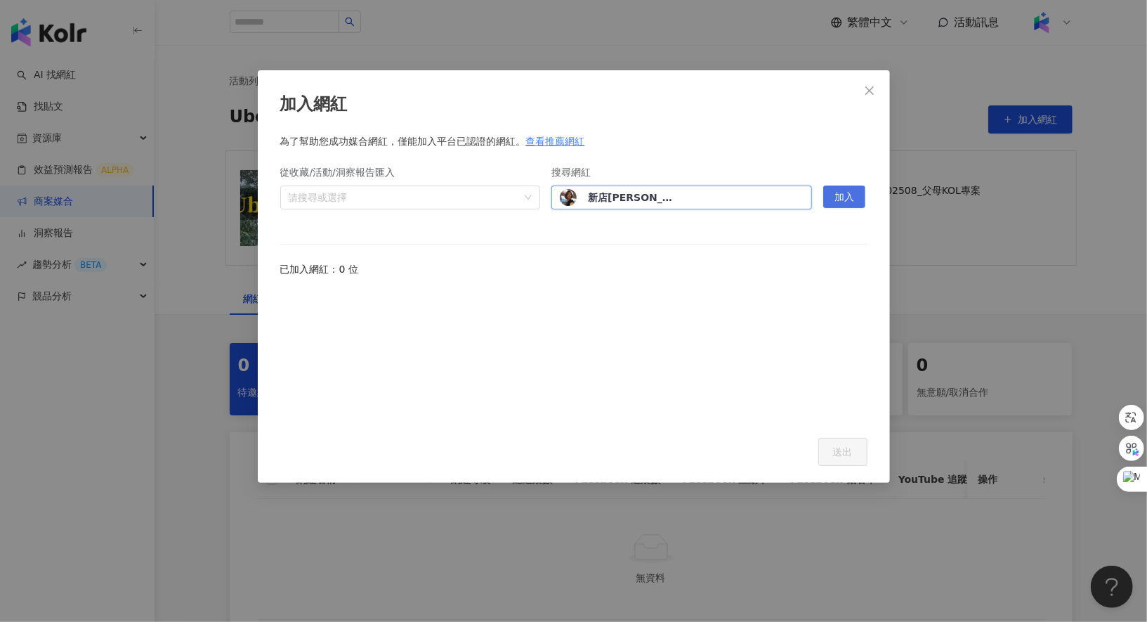
click at [847, 199] on span "加入" at bounding box center [845, 197] width 20 height 22
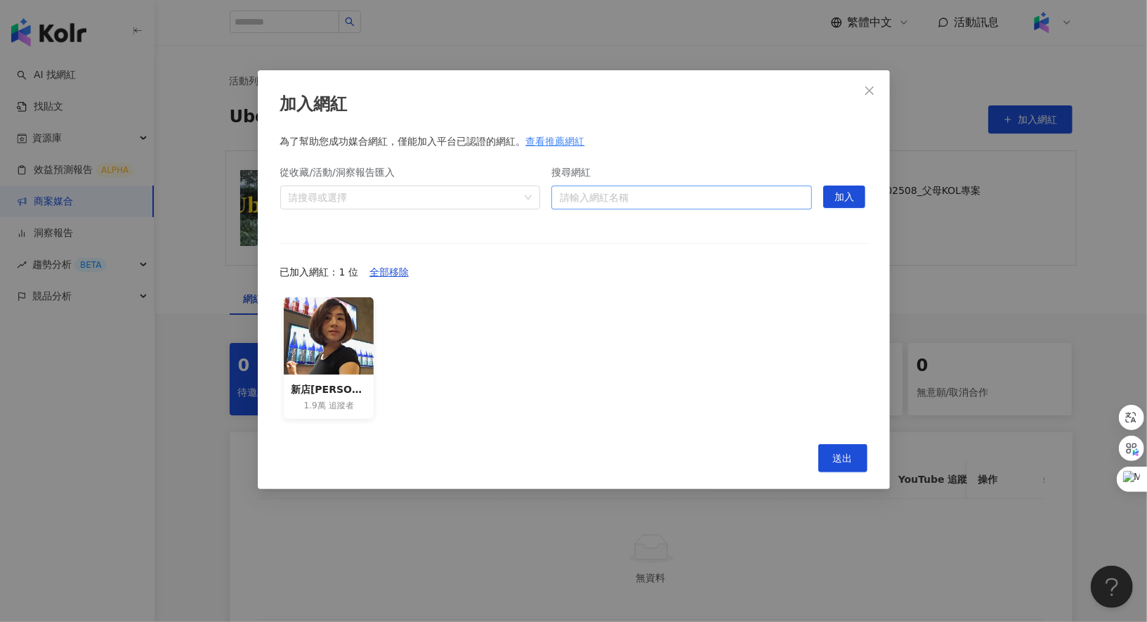
click at [659, 192] on input "搜尋網紅" at bounding box center [682, 197] width 244 height 22
type input "*"
type input "***"
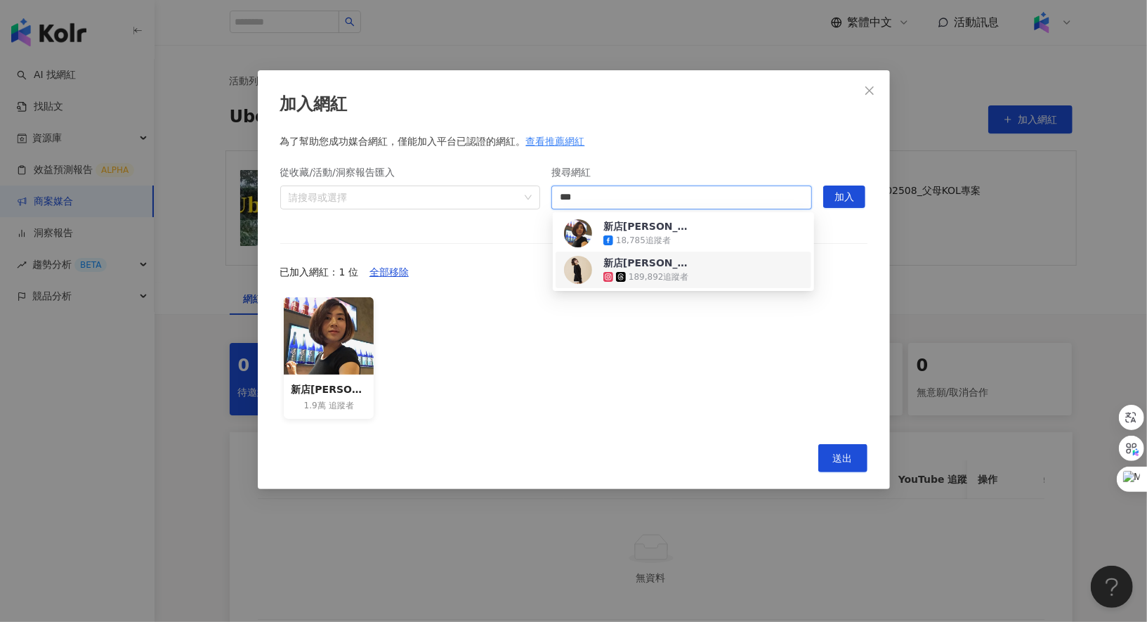
click at [676, 275] on div "189,892 追蹤者" at bounding box center [659, 277] width 60 height 12
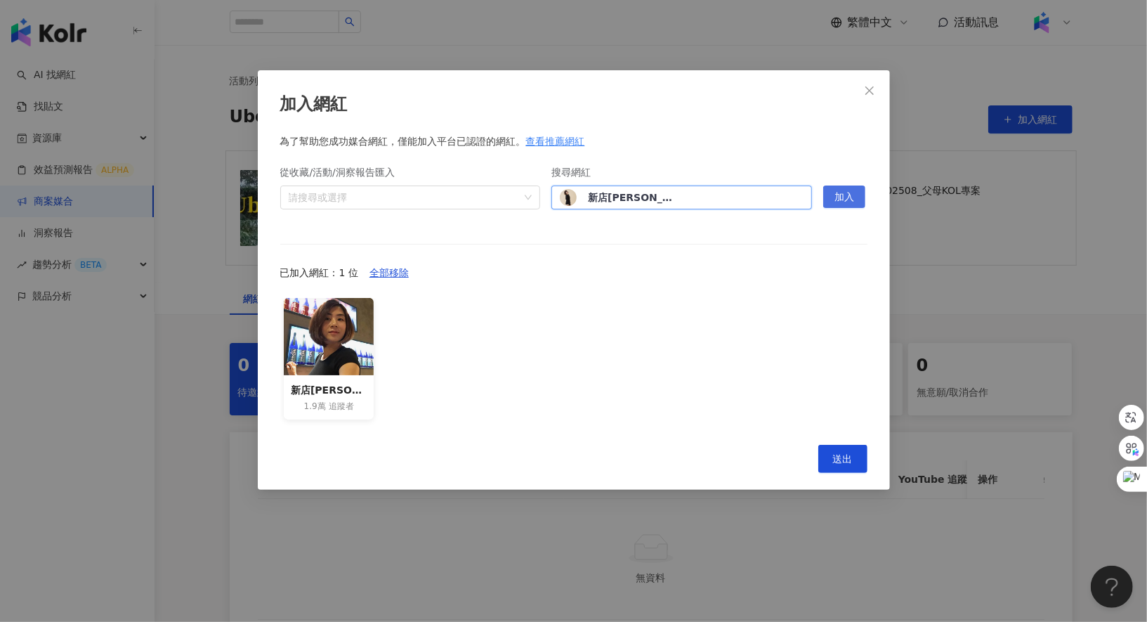
click at [847, 197] on span "加入" at bounding box center [845, 197] width 20 height 22
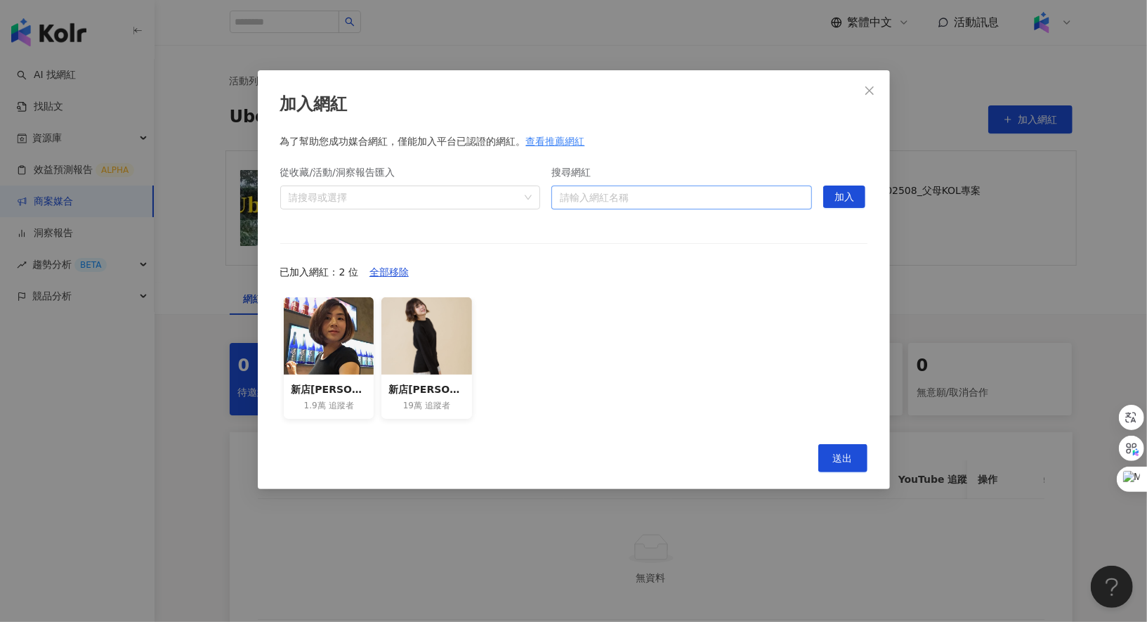
click at [735, 195] on input "搜尋網紅" at bounding box center [682, 197] width 244 height 22
type input "*"
type input "***"
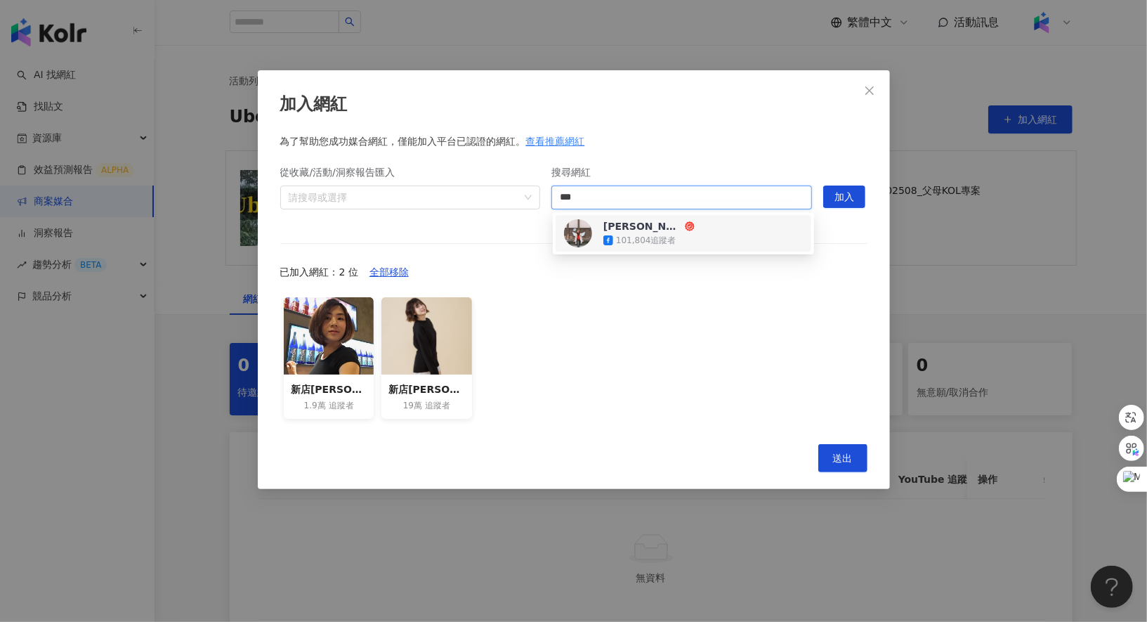
click at [759, 236] on div "綠君麻麻 101,804 追蹤者" at bounding box center [683, 233] width 239 height 28
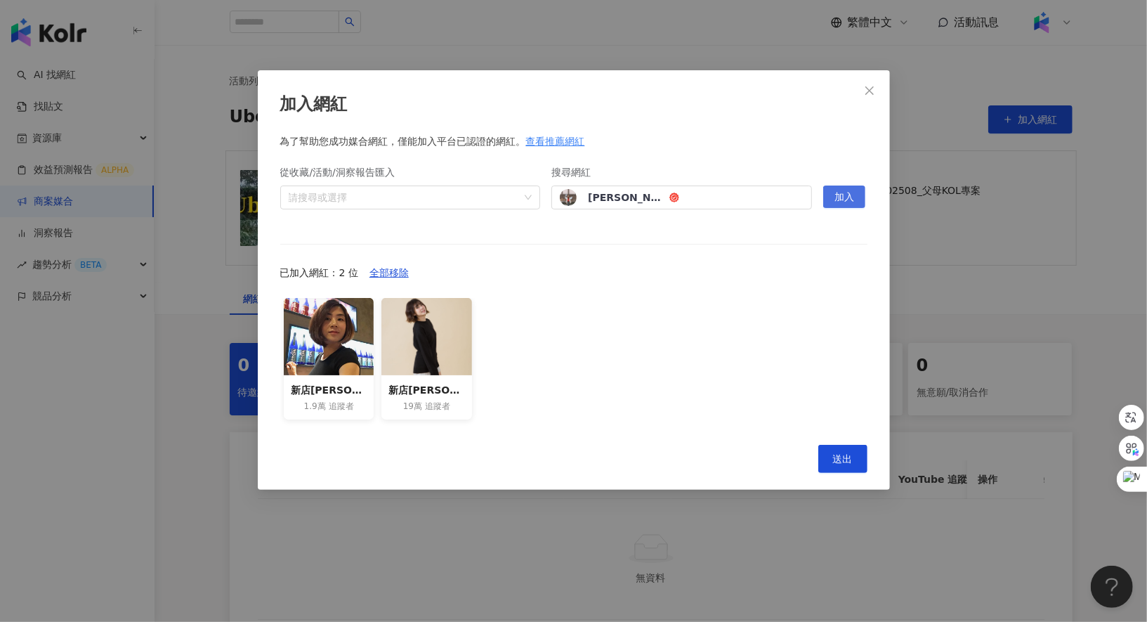
click at [830, 194] on button "加入" at bounding box center [844, 196] width 42 height 22
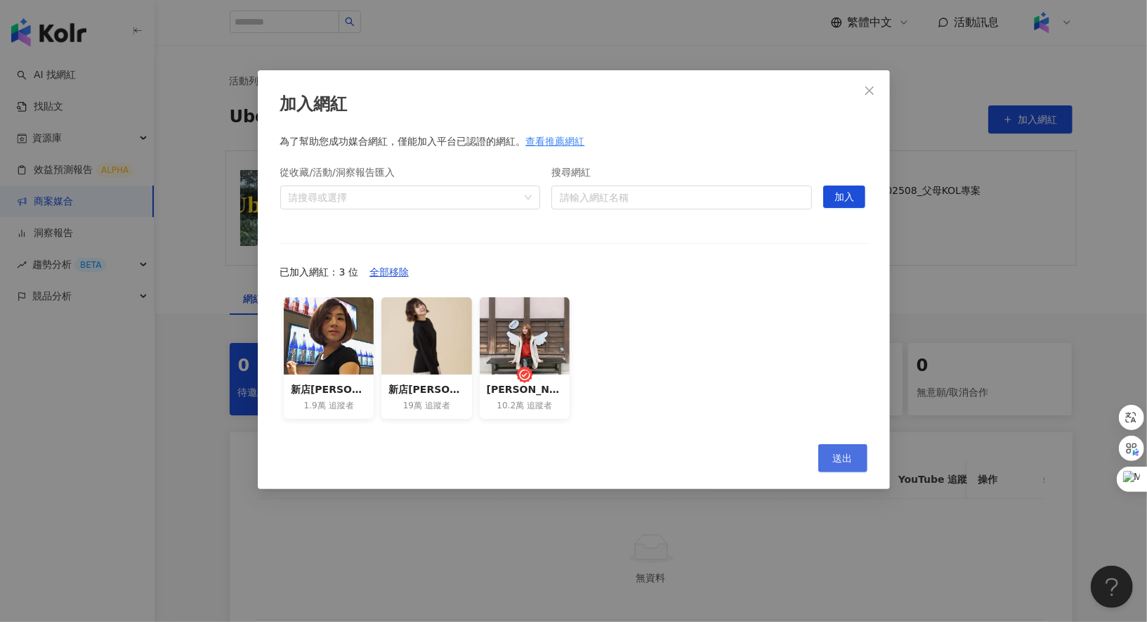
click at [826, 452] on button "送出" at bounding box center [842, 458] width 49 height 28
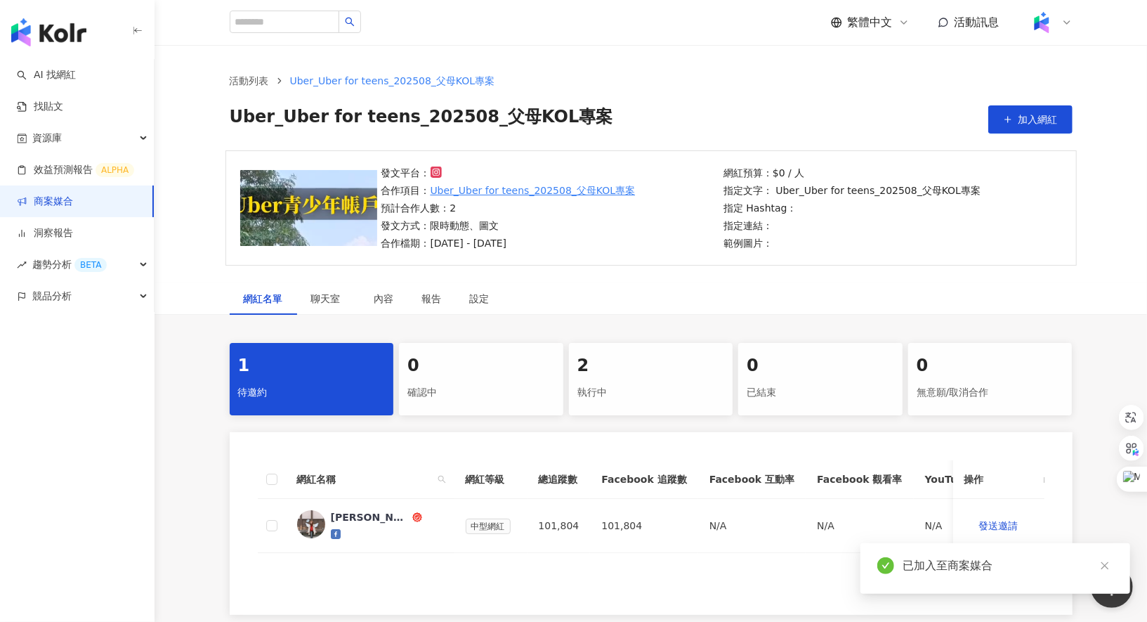
click at [607, 402] on div "執行中" at bounding box center [651, 393] width 148 height 24
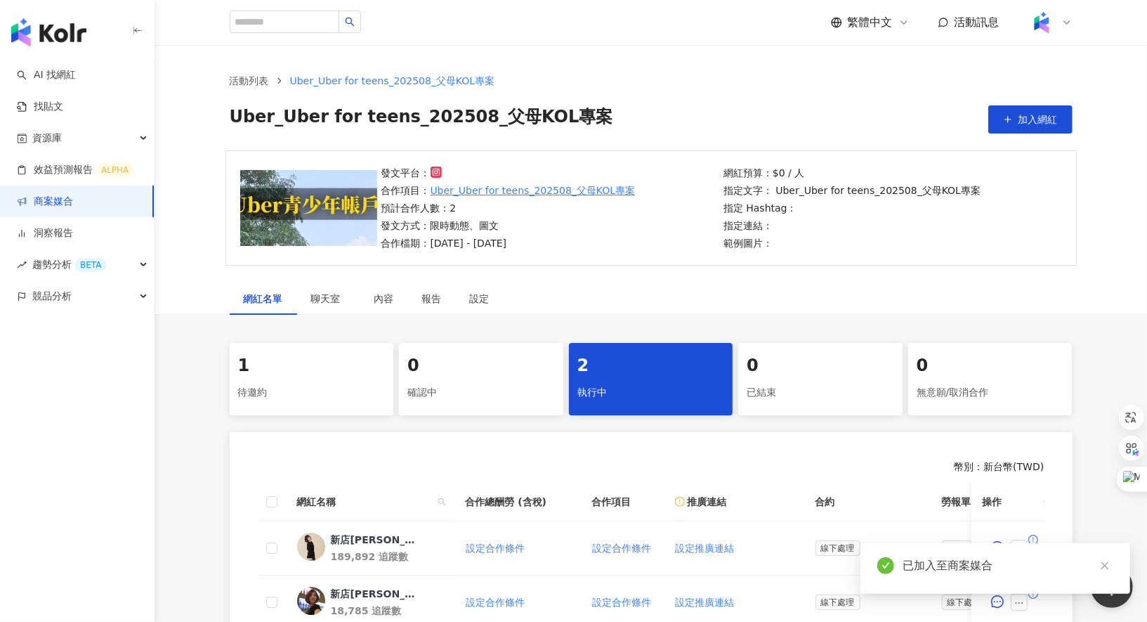
click at [283, 373] on div "1" at bounding box center [312, 366] width 148 height 24
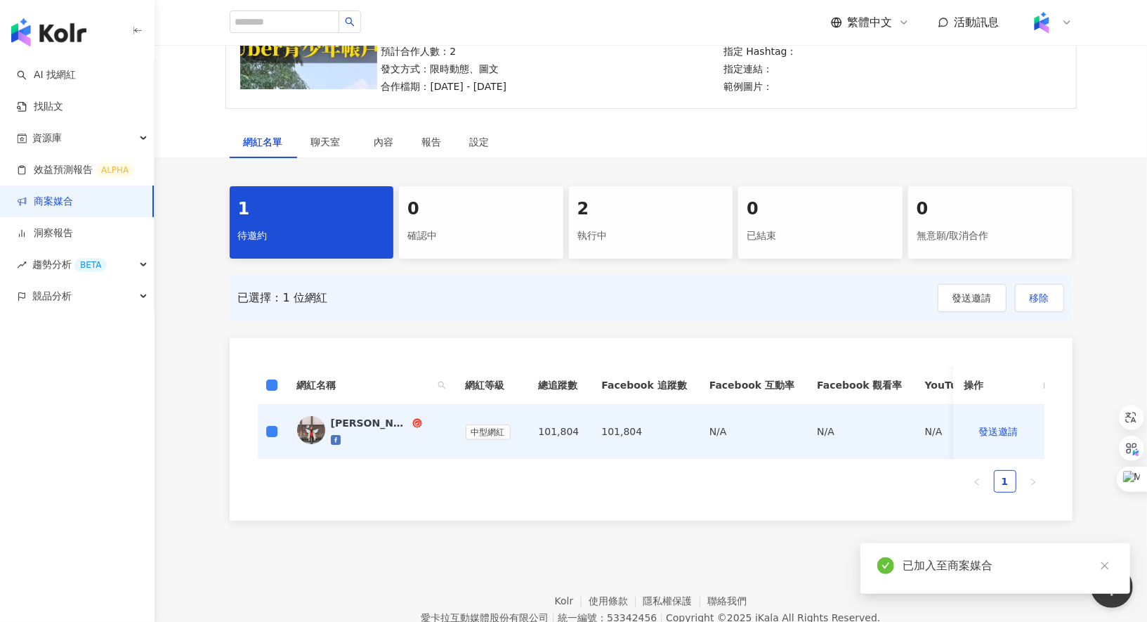
scroll to position [138, 0]
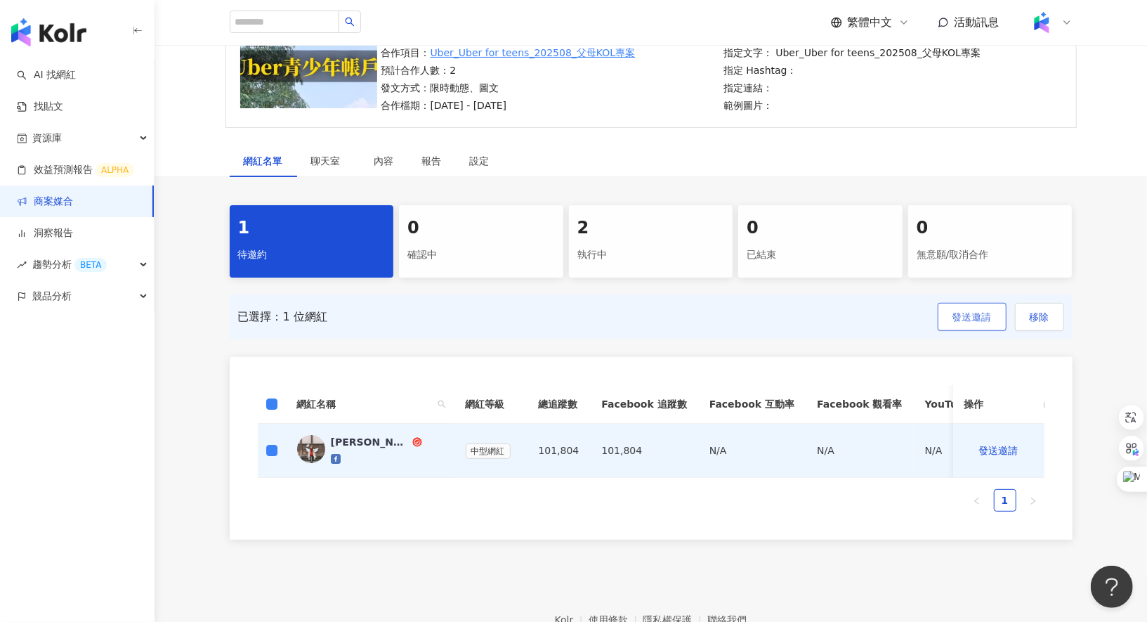
click at [995, 313] on button "發送邀請" at bounding box center [972, 317] width 69 height 28
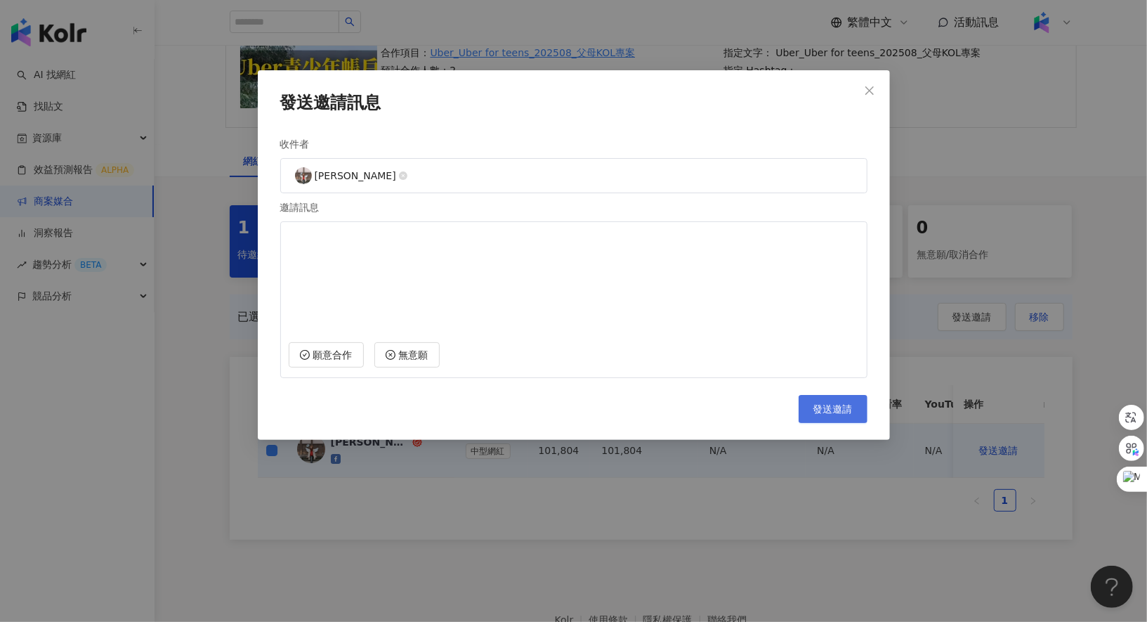
click at [818, 395] on button "發送邀請" at bounding box center [833, 409] width 69 height 28
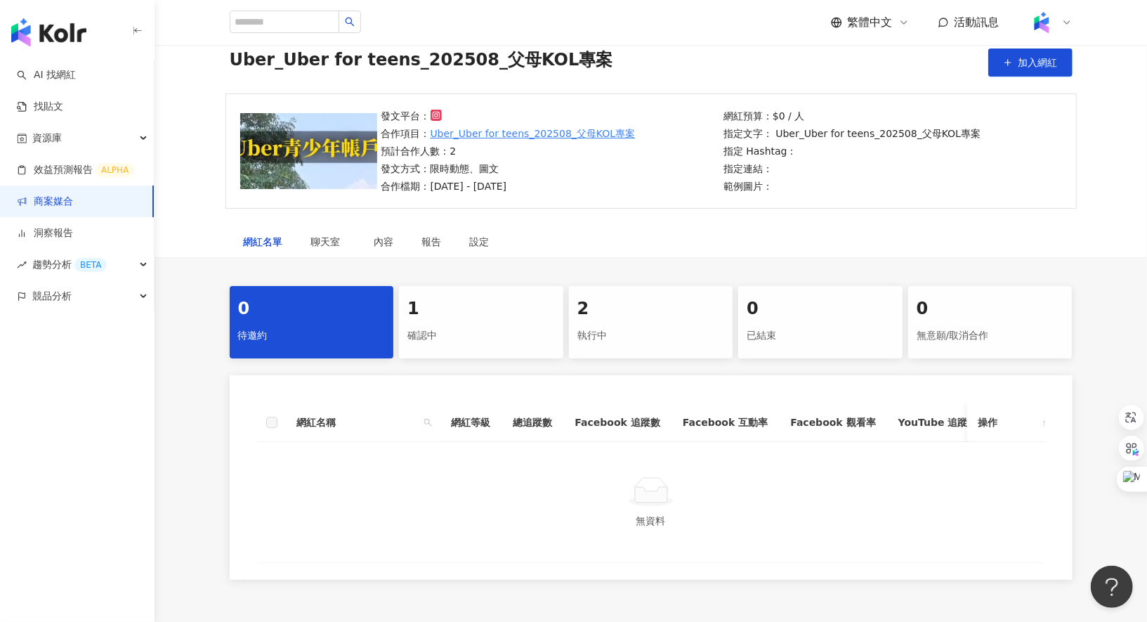
scroll to position [48, 0]
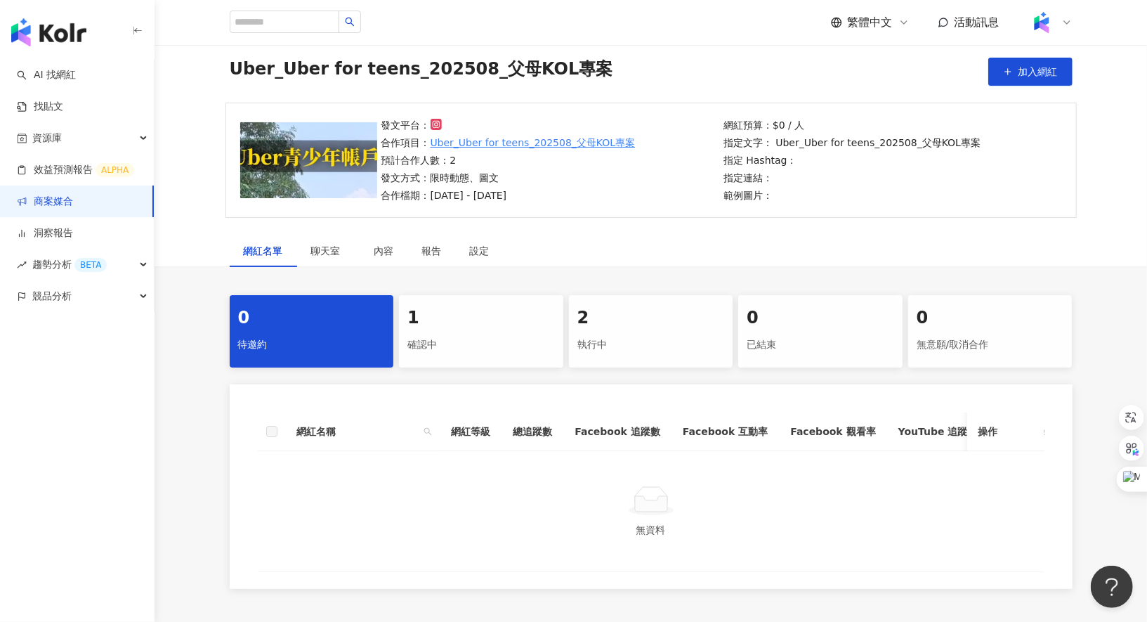
click at [454, 346] on div "確認中" at bounding box center [481, 345] width 148 height 24
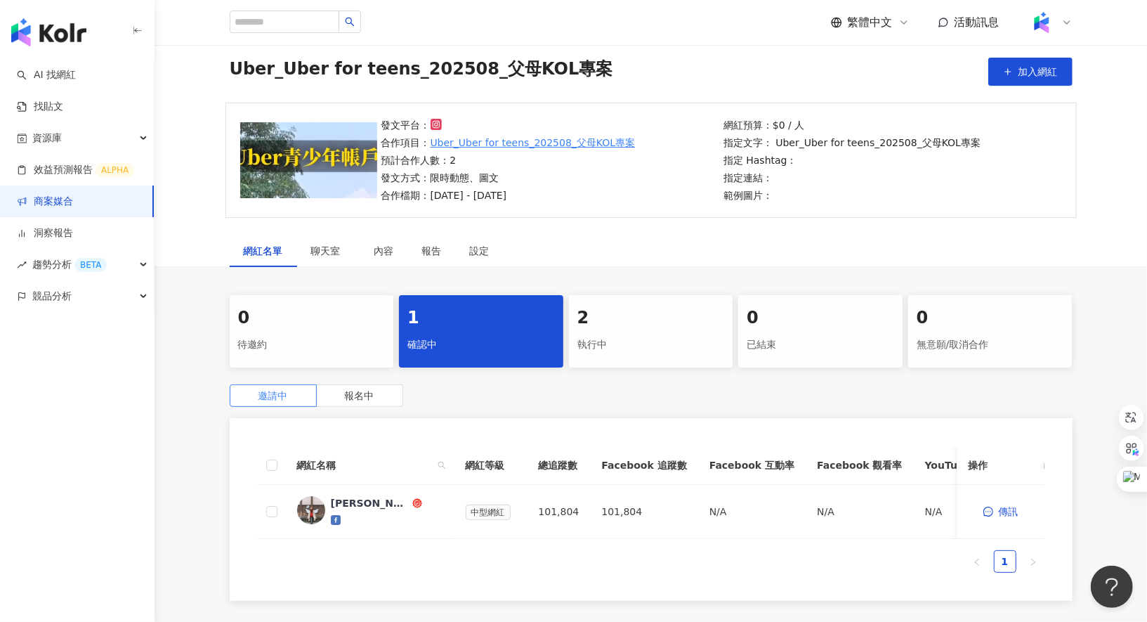
click at [265, 464] on th at bounding box center [272, 465] width 28 height 39
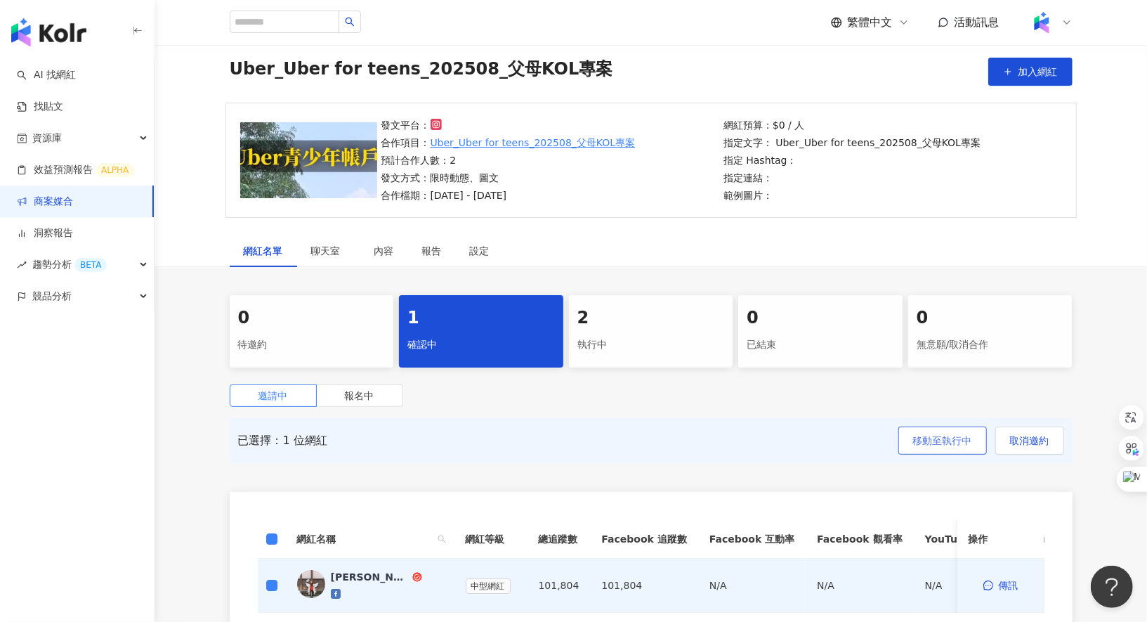
click at [957, 444] on span "移動至執行中" at bounding box center [942, 440] width 59 height 11
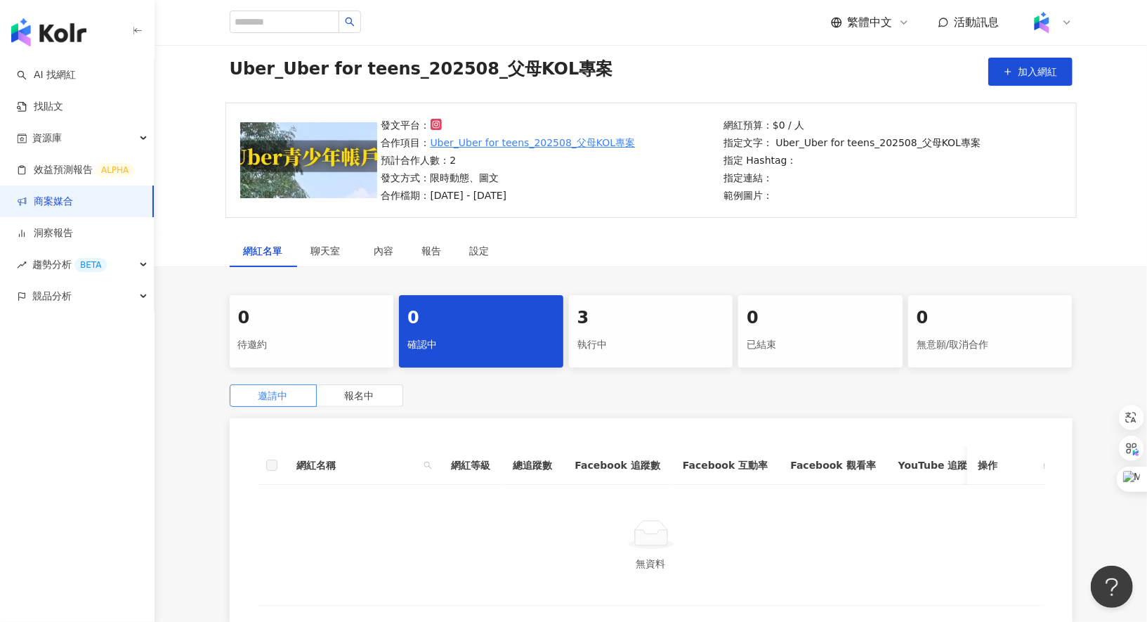
click at [622, 336] on div "執行中" at bounding box center [651, 345] width 148 height 24
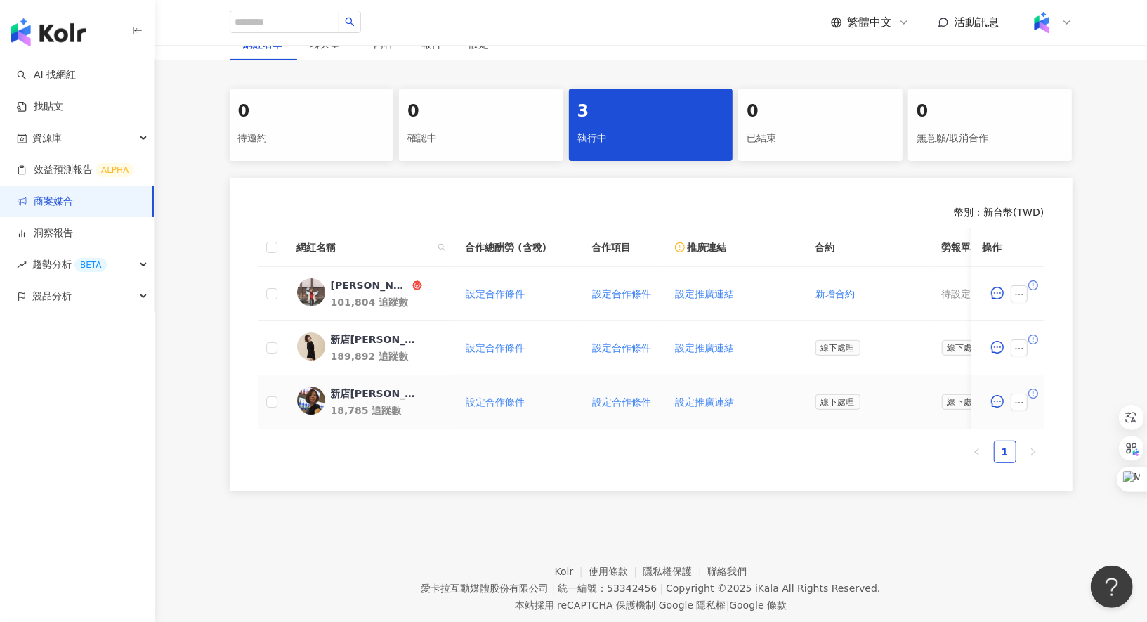
scroll to position [257, 0]
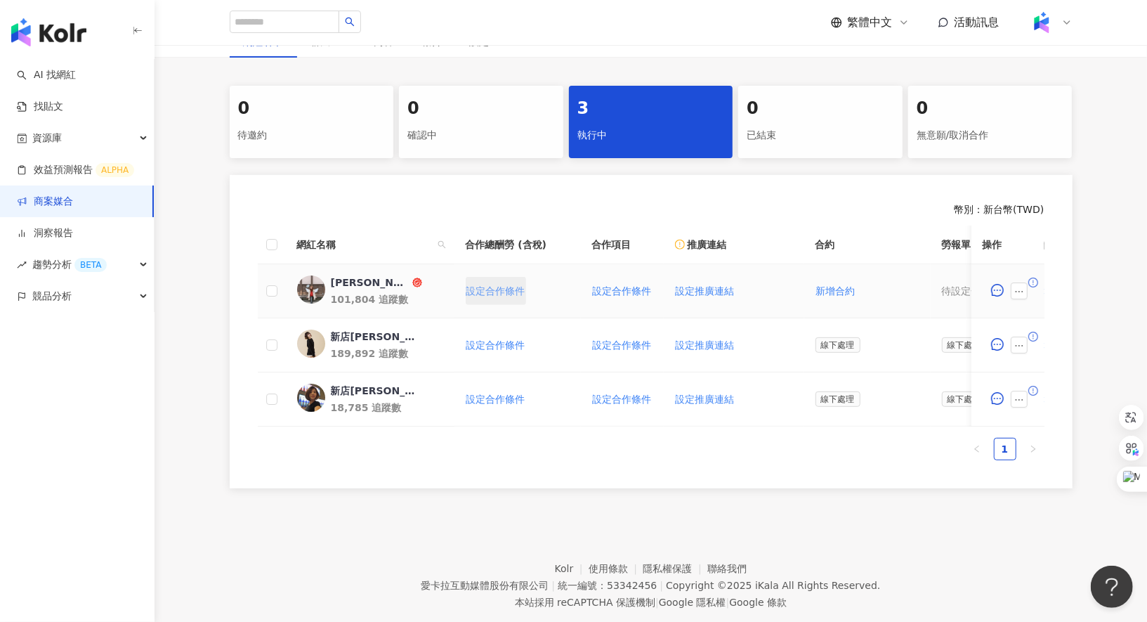
click at [482, 287] on span "設定合作條件" at bounding box center [495, 290] width 59 height 11
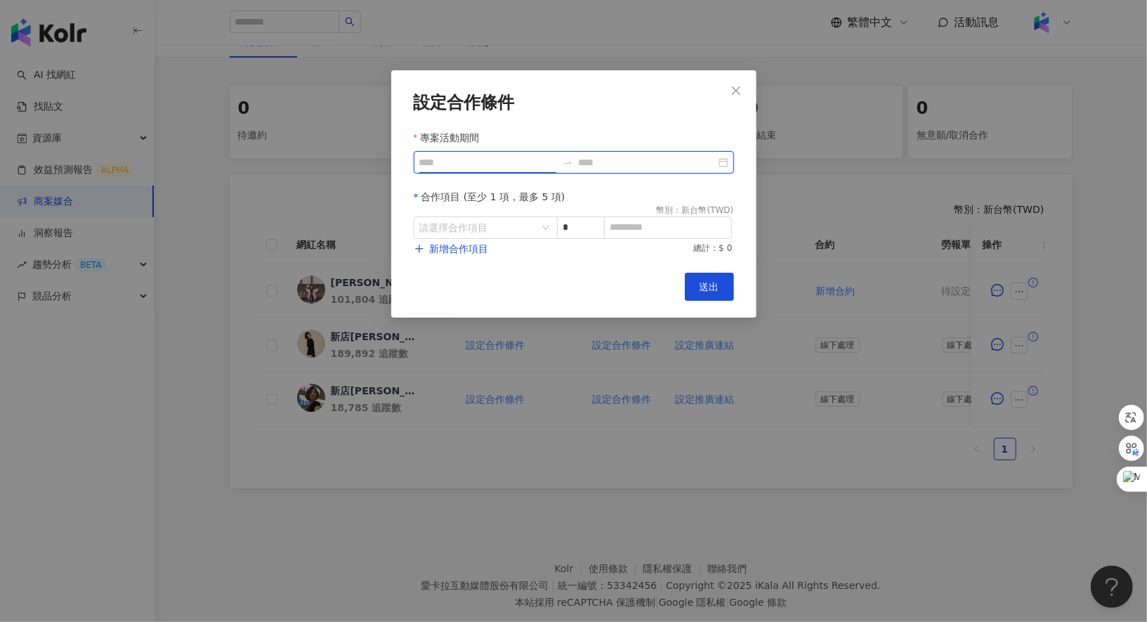
click at [487, 165] on input "專案活動期間" at bounding box center [487, 162] width 137 height 15
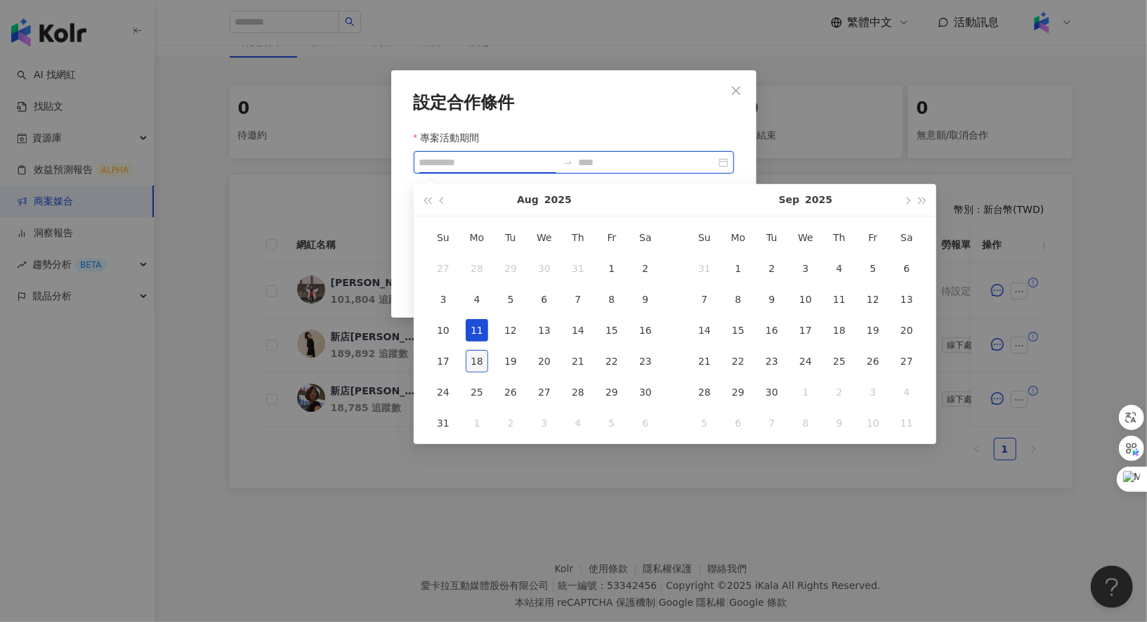
type input "**********"
click at [476, 353] on div "18" at bounding box center [477, 361] width 22 height 22
type input "**********"
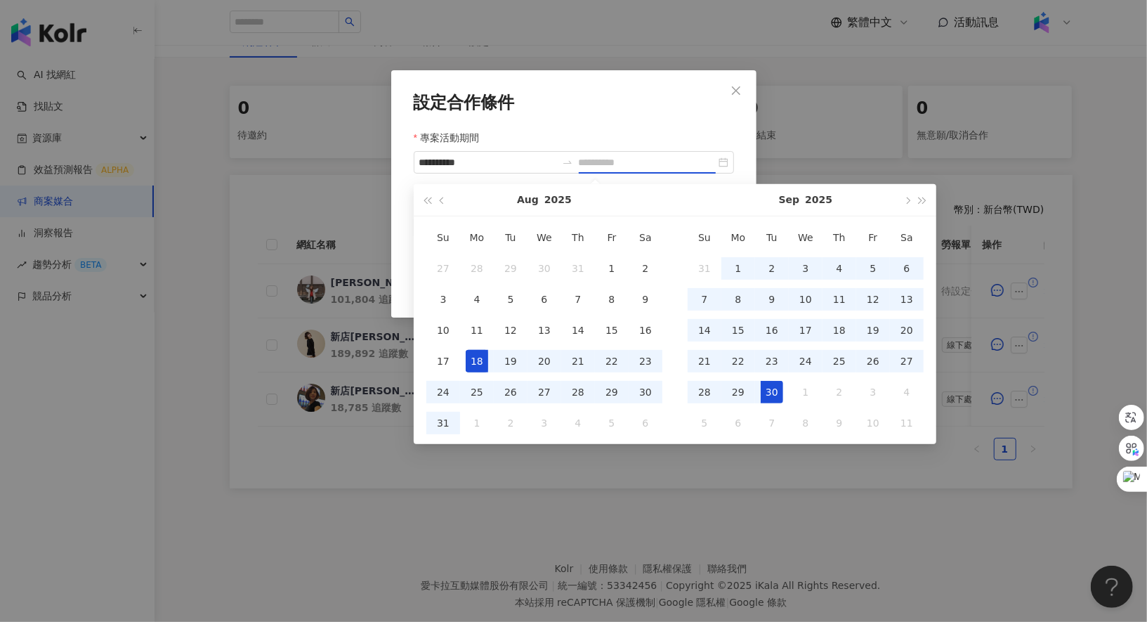
click at [778, 384] on div "30" at bounding box center [772, 392] width 22 height 22
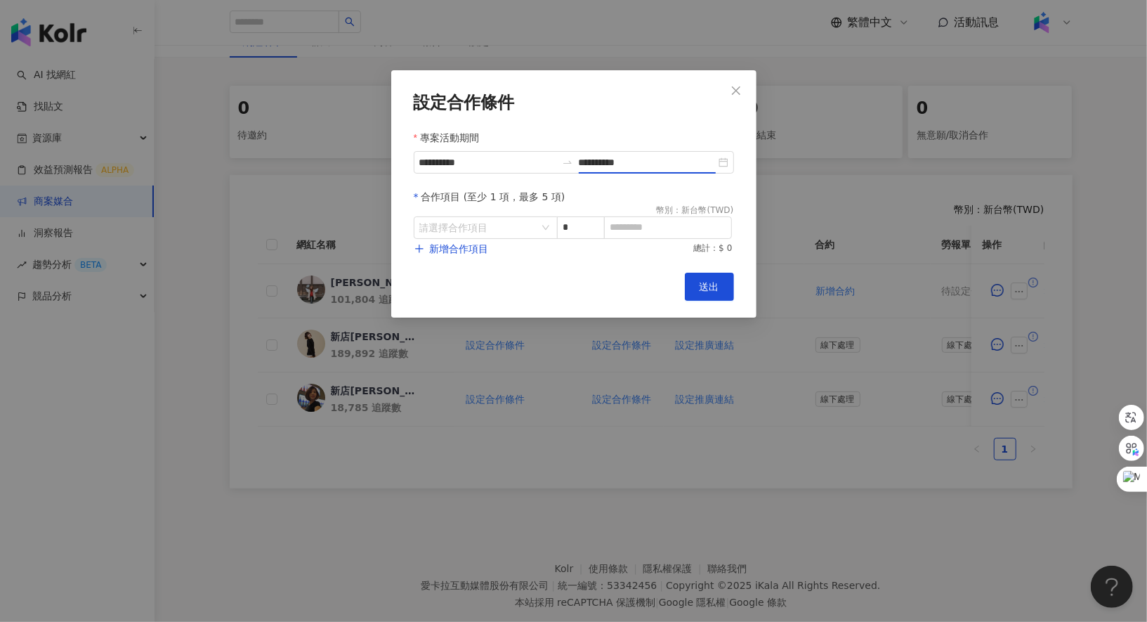
type input "**********"
click at [489, 235] on input "search" at bounding box center [478, 227] width 118 height 21
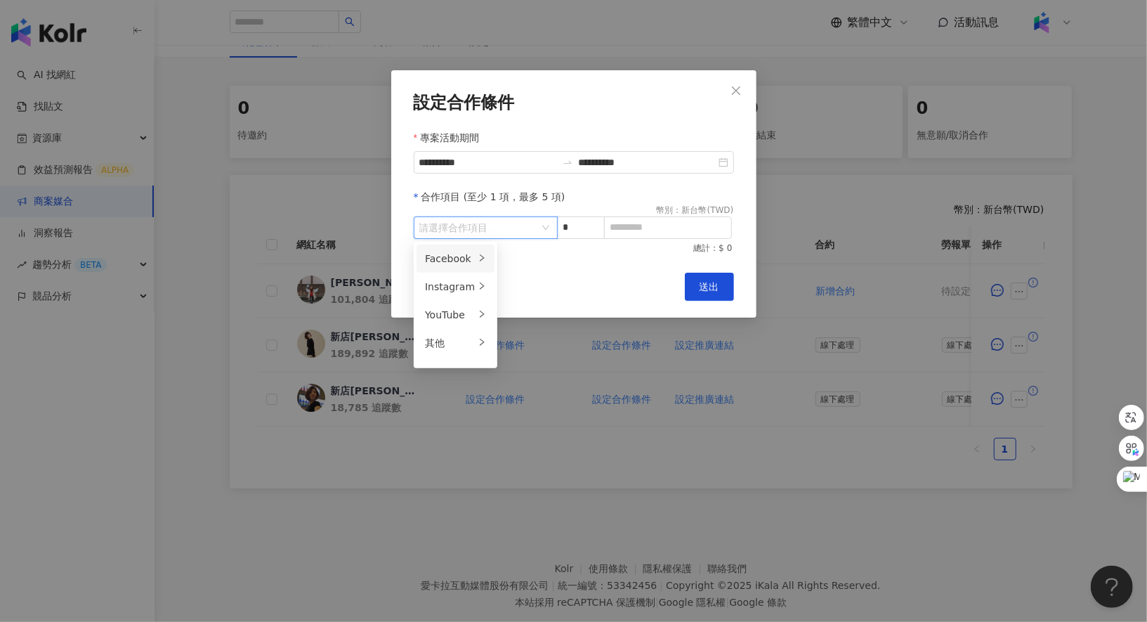
click at [469, 269] on li "Facebook" at bounding box center [456, 258] width 78 height 28
click at [531, 258] on div "貼文" at bounding box center [536, 258] width 55 height 15
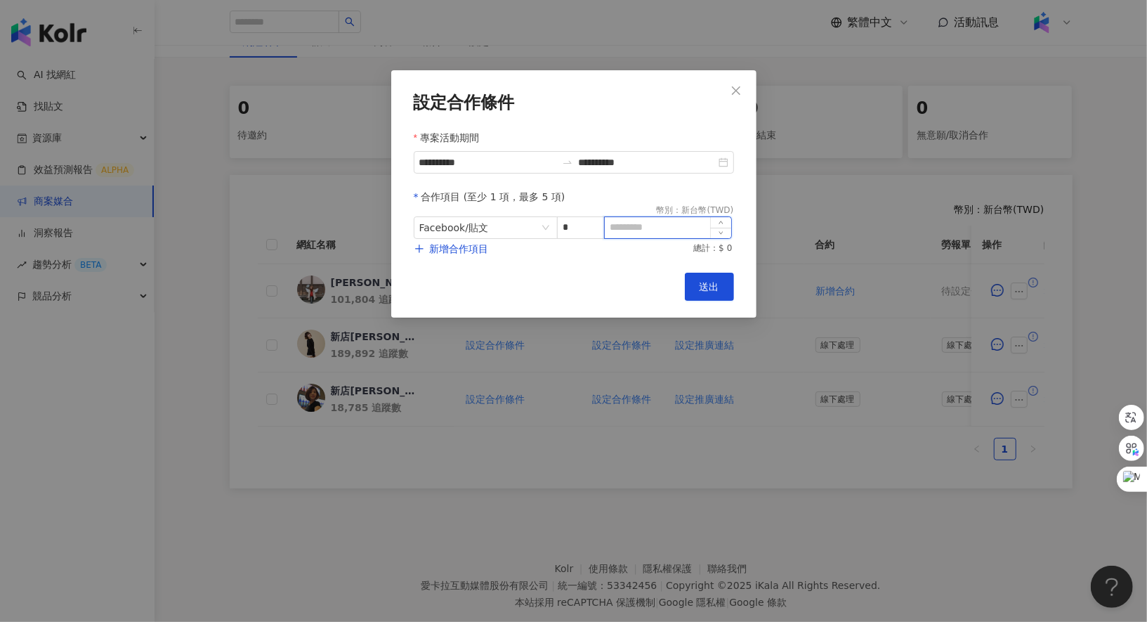
click at [657, 229] on input at bounding box center [668, 227] width 126 height 21
type input "*"
type input "*****"
click at [450, 250] on span "新增合作項目" at bounding box center [459, 248] width 59 height 11
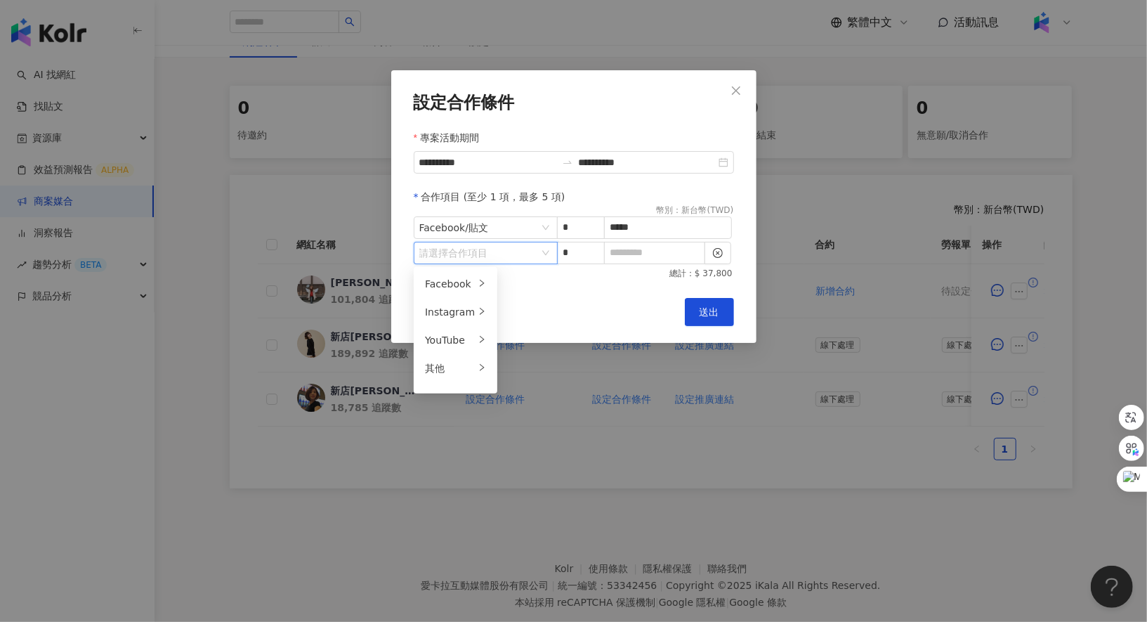
click at [492, 247] on input "search" at bounding box center [478, 252] width 118 height 21
click at [472, 275] on li "Facebook" at bounding box center [456, 284] width 78 height 28
click at [478, 308] on icon "right" at bounding box center [482, 311] width 8 height 8
click at [530, 358] on li "限時動態" at bounding box center [537, 368] width 72 height 28
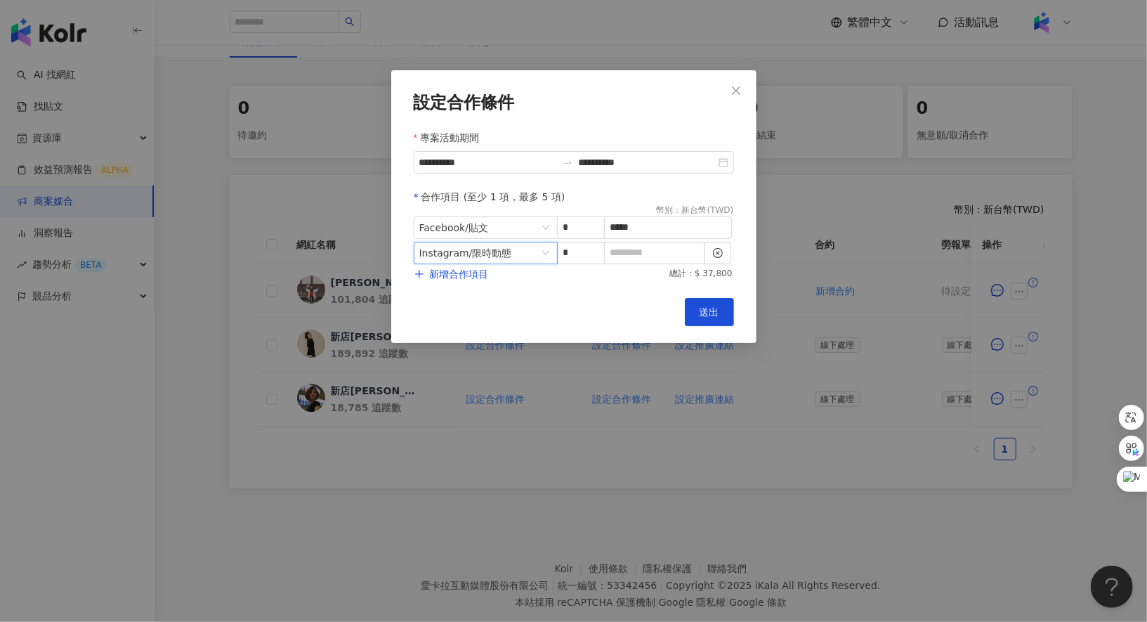
click at [628, 267] on div "新增合作項目 總計：$ 37,800" at bounding box center [574, 274] width 320 height 14
click at [638, 251] on input at bounding box center [655, 252] width 100 height 21
type input "*"
click at [473, 271] on span "新增合作項目" at bounding box center [459, 273] width 59 height 11
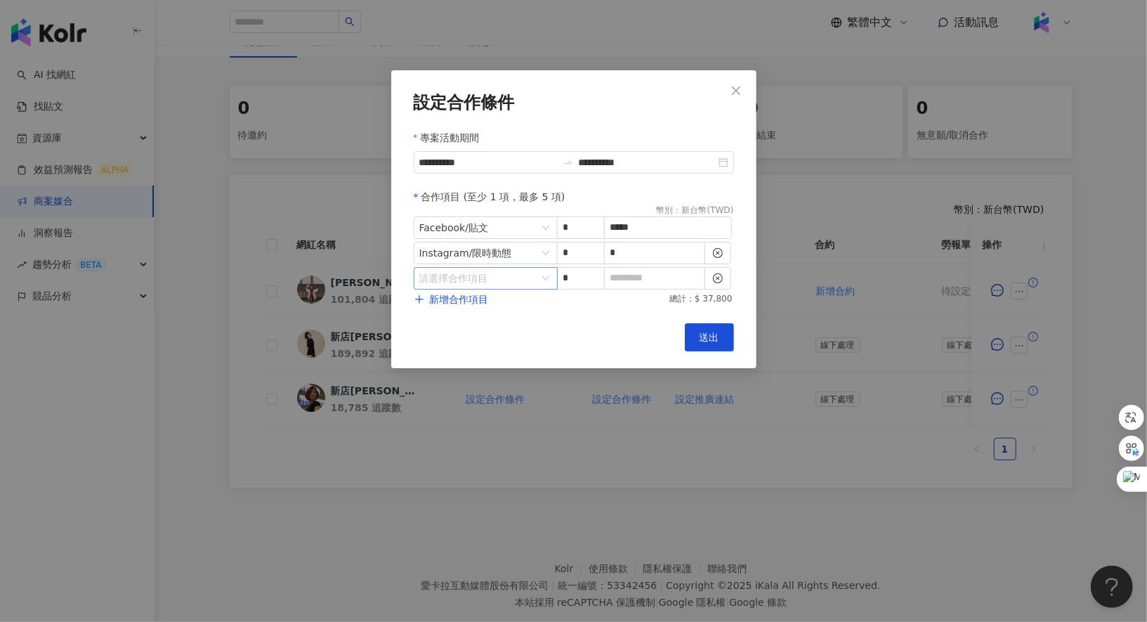
click at [476, 282] on input "search" at bounding box center [478, 278] width 118 height 21
click at [463, 392] on div "其他" at bounding box center [450, 393] width 50 height 15
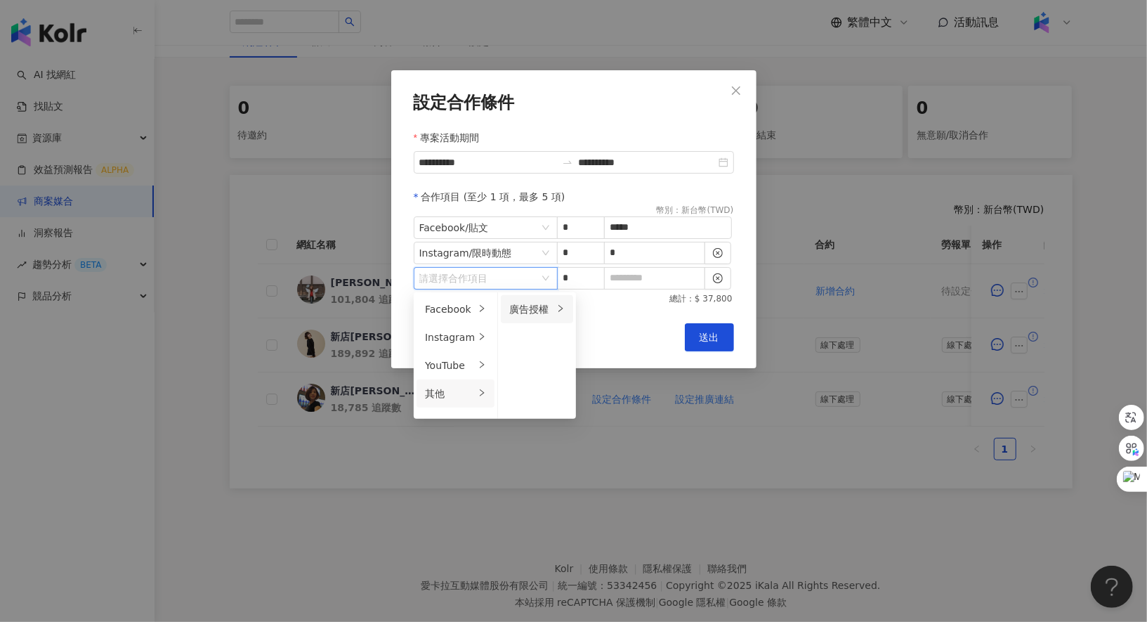
click at [524, 304] on div "廣告授權" at bounding box center [531, 308] width 44 height 15
click at [604, 302] on div "7 天" at bounding box center [614, 308] width 55 height 15
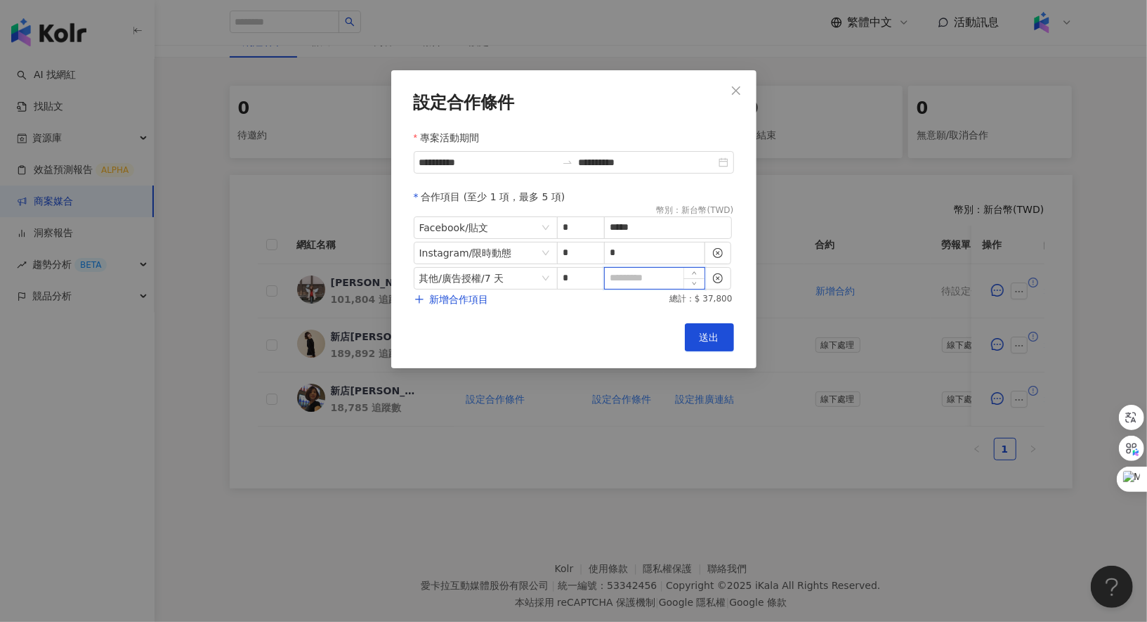
click at [650, 275] on input at bounding box center [655, 278] width 100 height 21
type input "*"
click at [705, 340] on span "送出" at bounding box center [710, 337] width 20 height 11
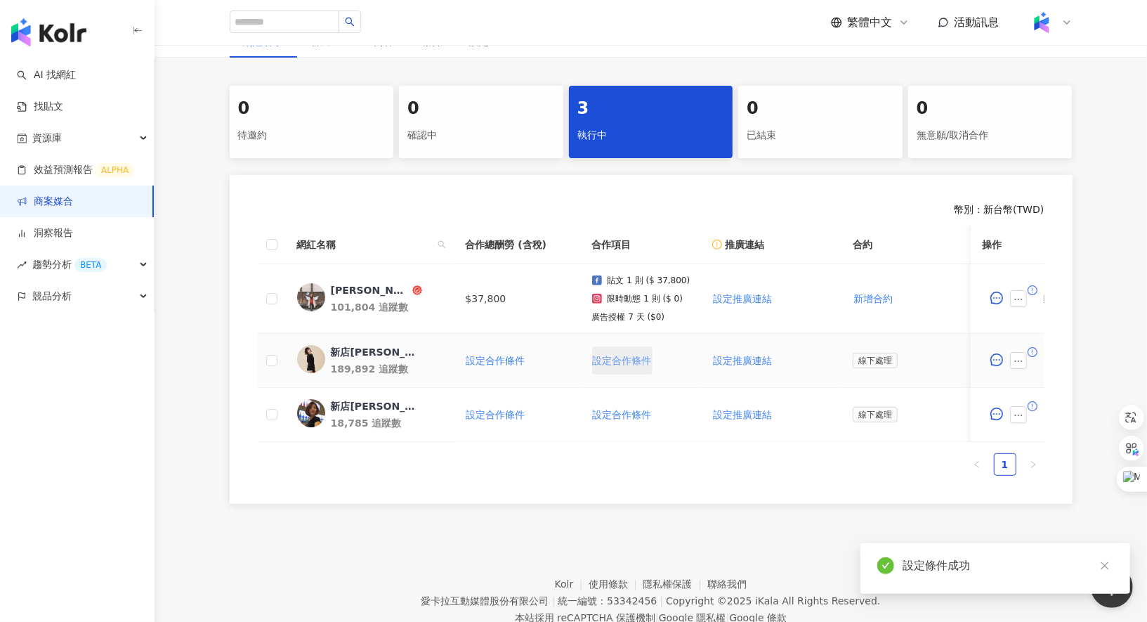
click at [626, 355] on span "設定合作條件" at bounding box center [622, 360] width 59 height 11
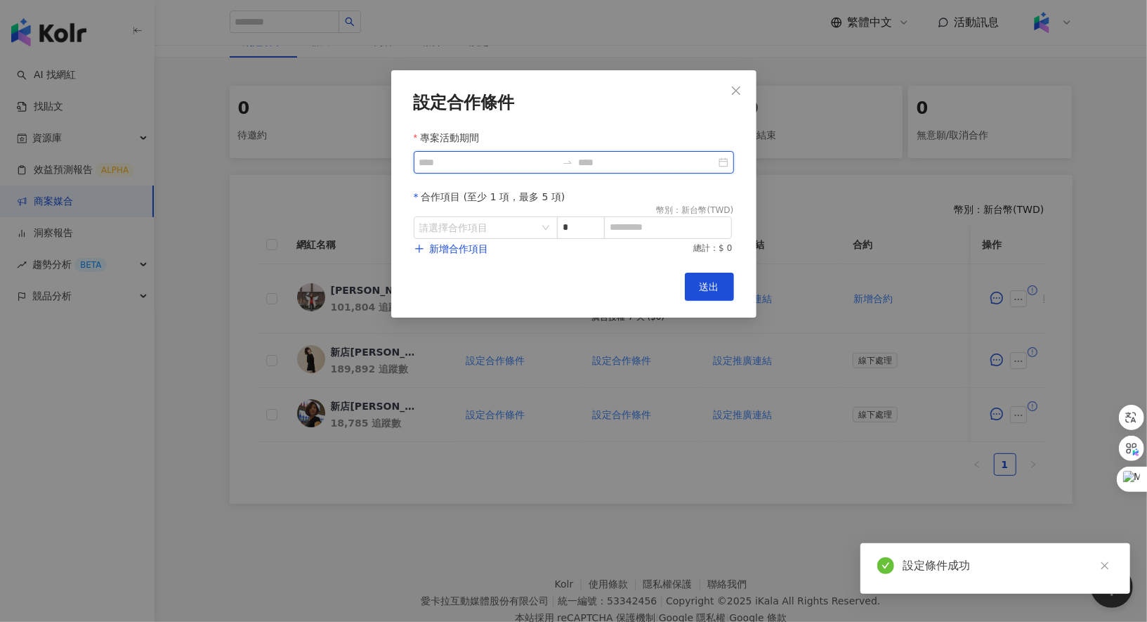
click at [522, 163] on input "專案活動期間" at bounding box center [487, 162] width 137 height 15
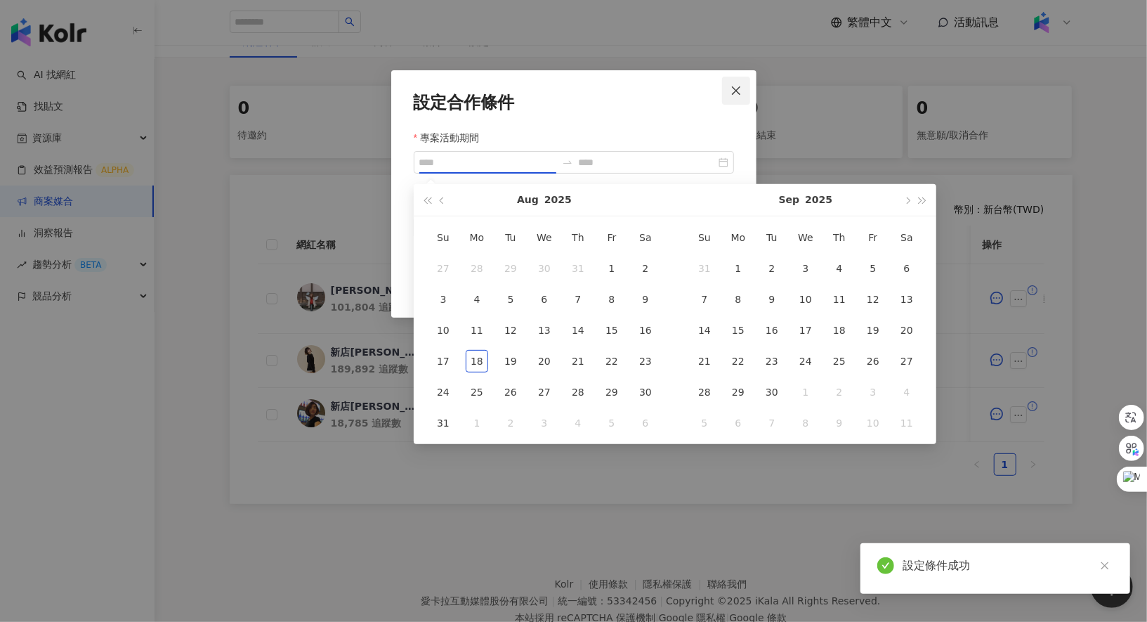
click at [735, 89] on icon "close" at bounding box center [736, 90] width 8 height 8
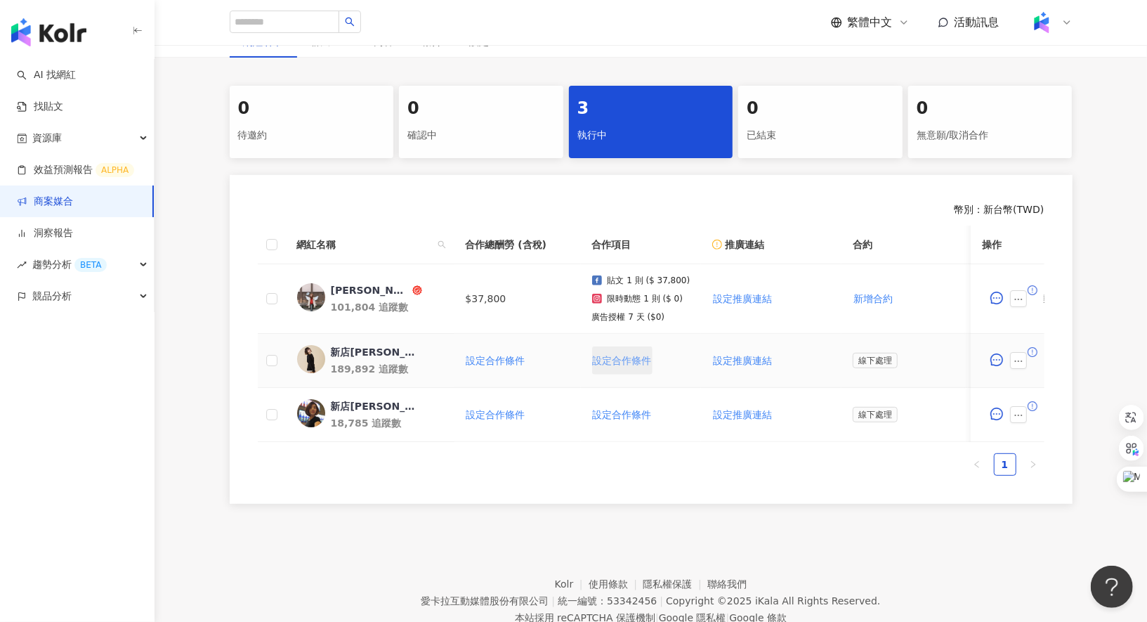
click at [625, 352] on button "設定合作條件" at bounding box center [622, 360] width 60 height 28
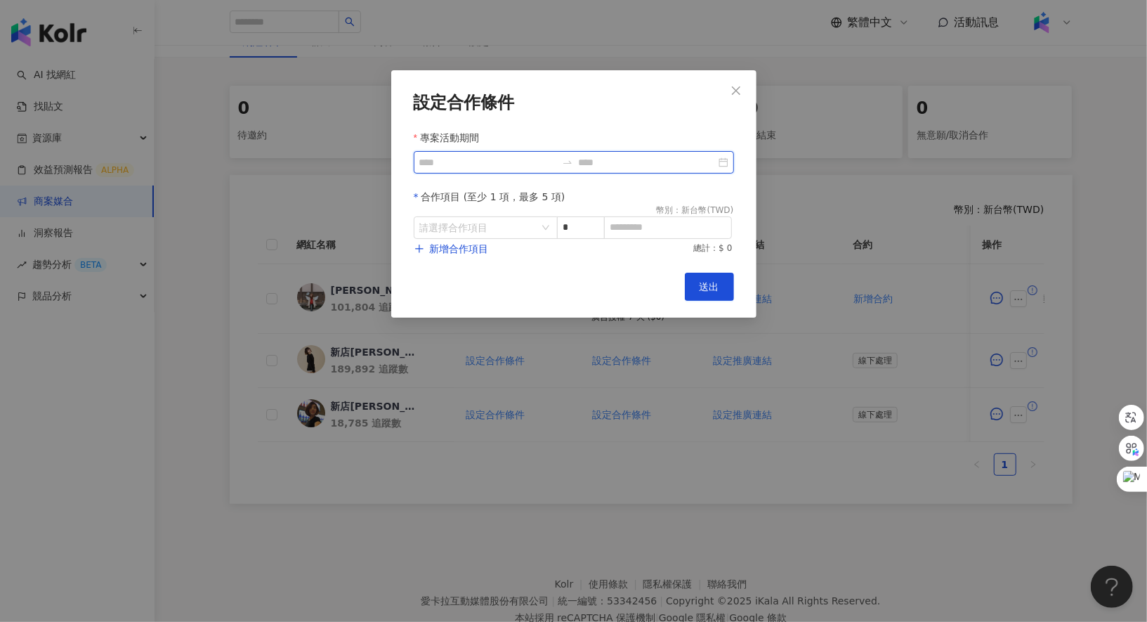
click at [528, 157] on input "專案活動期間" at bounding box center [487, 162] width 137 height 15
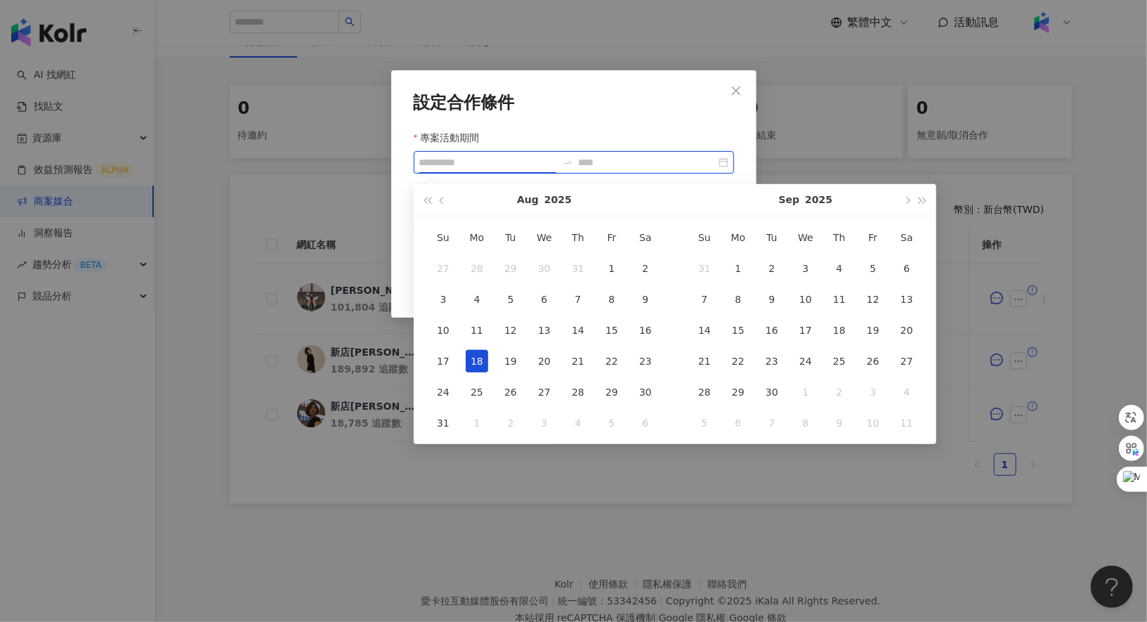
type input "**********"
click at [482, 356] on div "18" at bounding box center [477, 361] width 22 height 22
type input "**********"
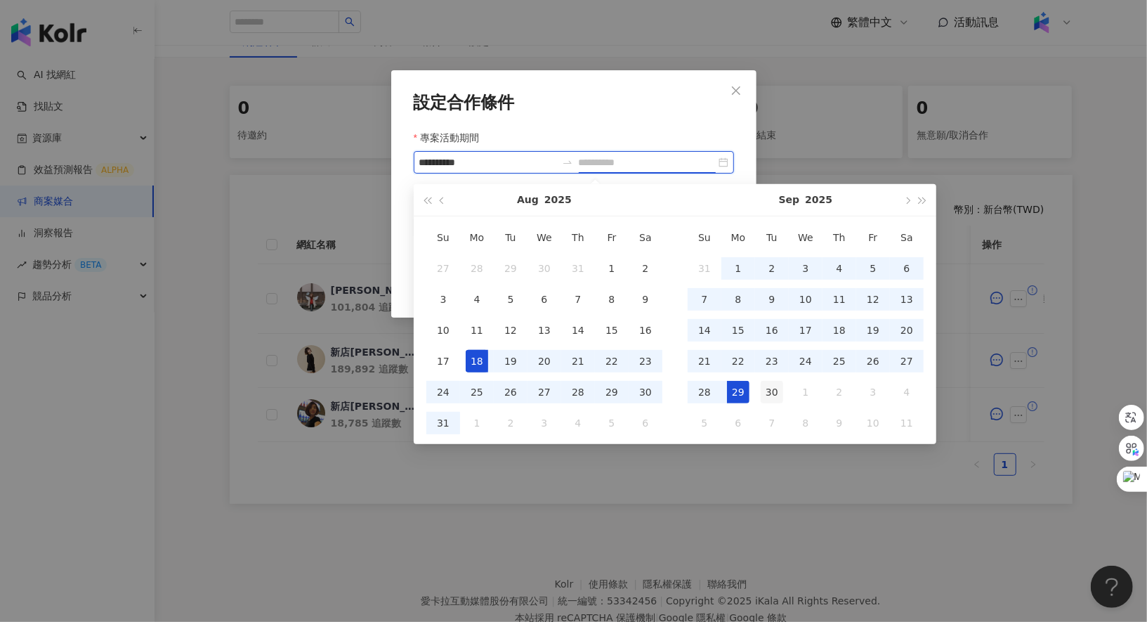
type input "**********"
click at [768, 391] on div "30" at bounding box center [772, 392] width 22 height 22
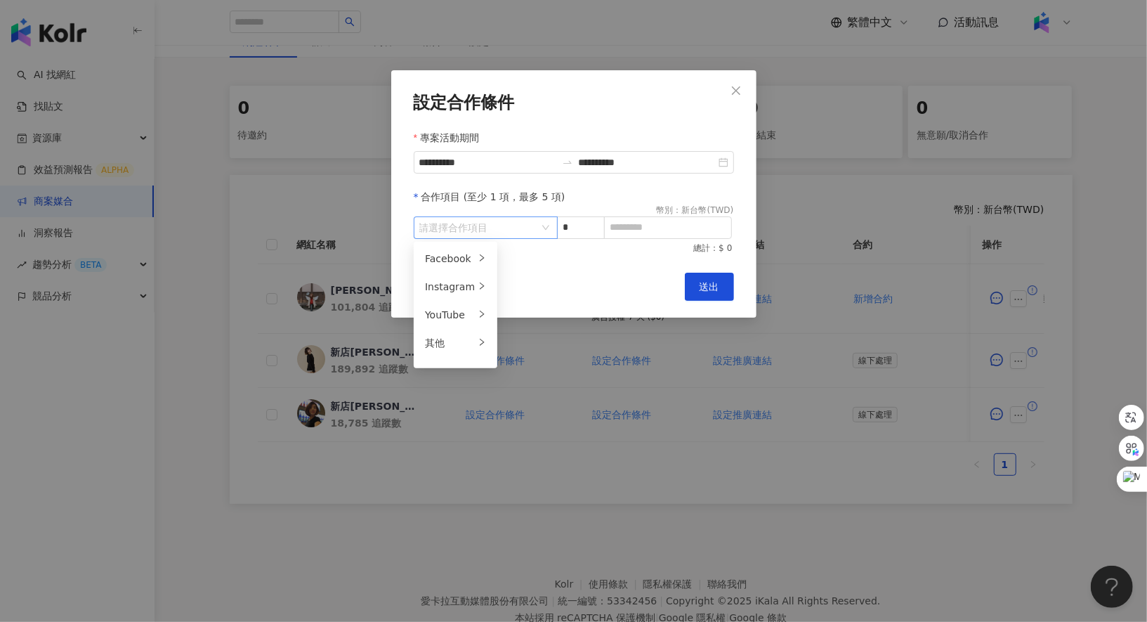
click at [542, 229] on div "請選擇合作項目" at bounding box center [486, 227] width 144 height 22
click at [539, 224] on div "請選擇合作項目" at bounding box center [486, 227] width 144 height 22
click at [468, 279] on div "Instagram" at bounding box center [450, 286] width 50 height 15
click at [469, 251] on div "Facebook" at bounding box center [450, 258] width 50 height 15
click at [528, 253] on div "貼文" at bounding box center [536, 258] width 55 height 15
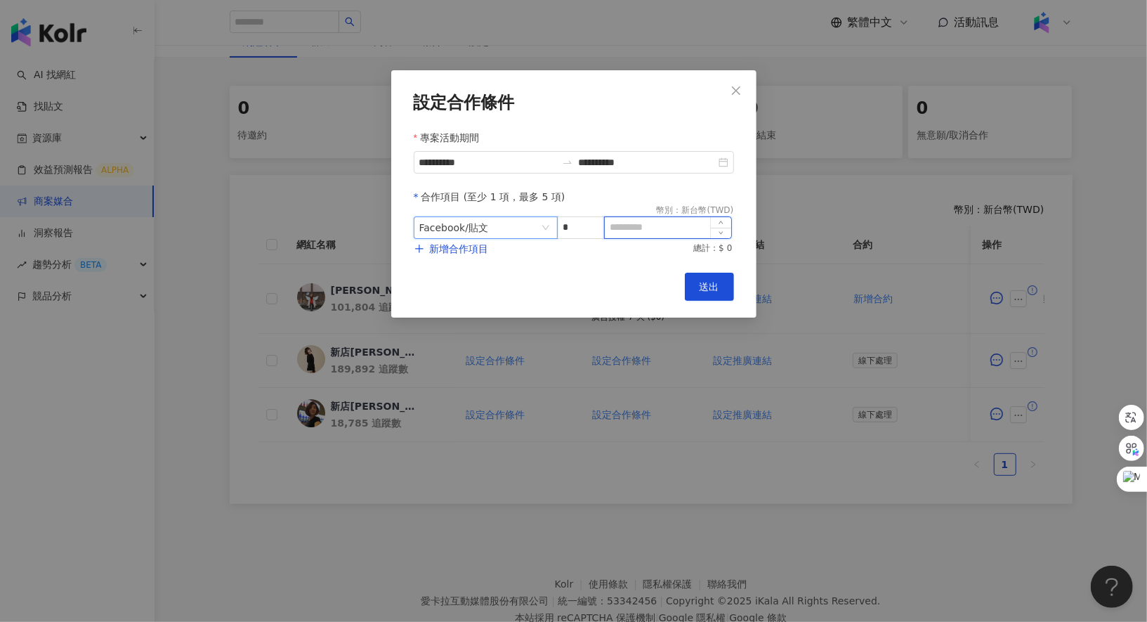
click at [629, 223] on input at bounding box center [668, 227] width 126 height 21
type input "*"
type input "******"
click at [471, 244] on span "新增合作項目" at bounding box center [459, 248] width 59 height 11
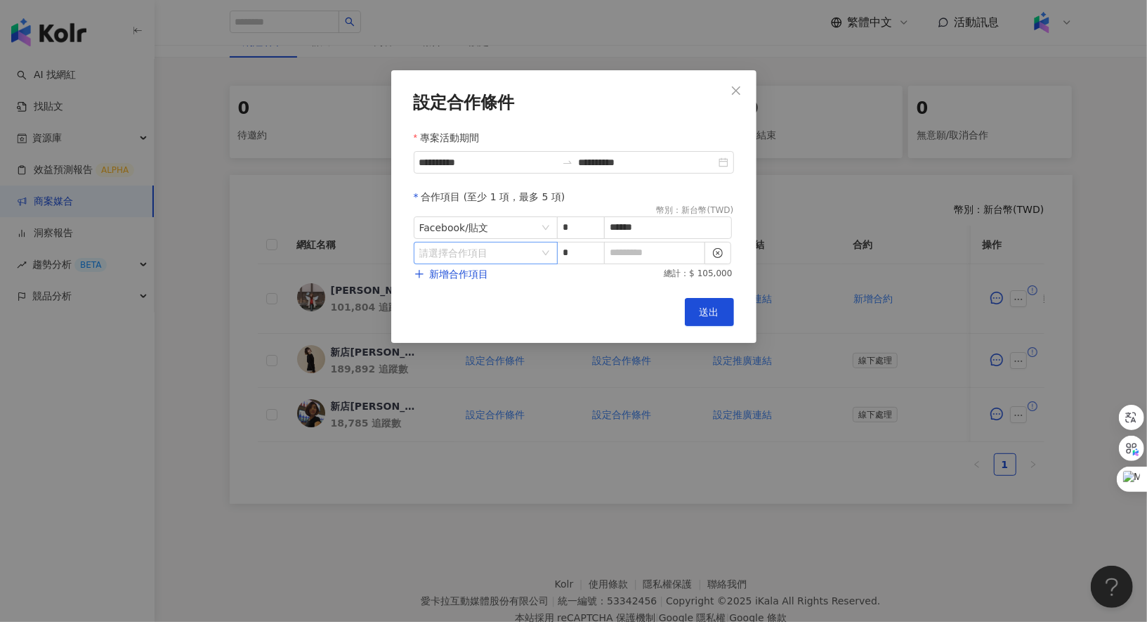
click at [483, 258] on input "search" at bounding box center [478, 252] width 118 height 21
click at [468, 299] on li "Instagram" at bounding box center [456, 312] width 78 height 28
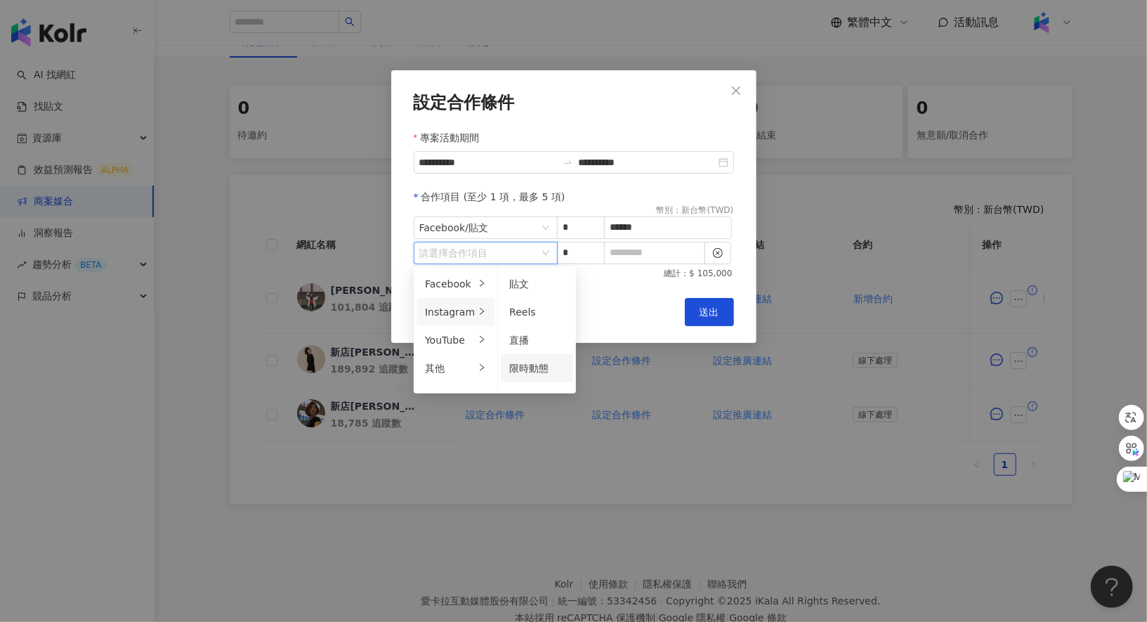
click at [521, 365] on span "限時動態" at bounding box center [528, 367] width 39 height 11
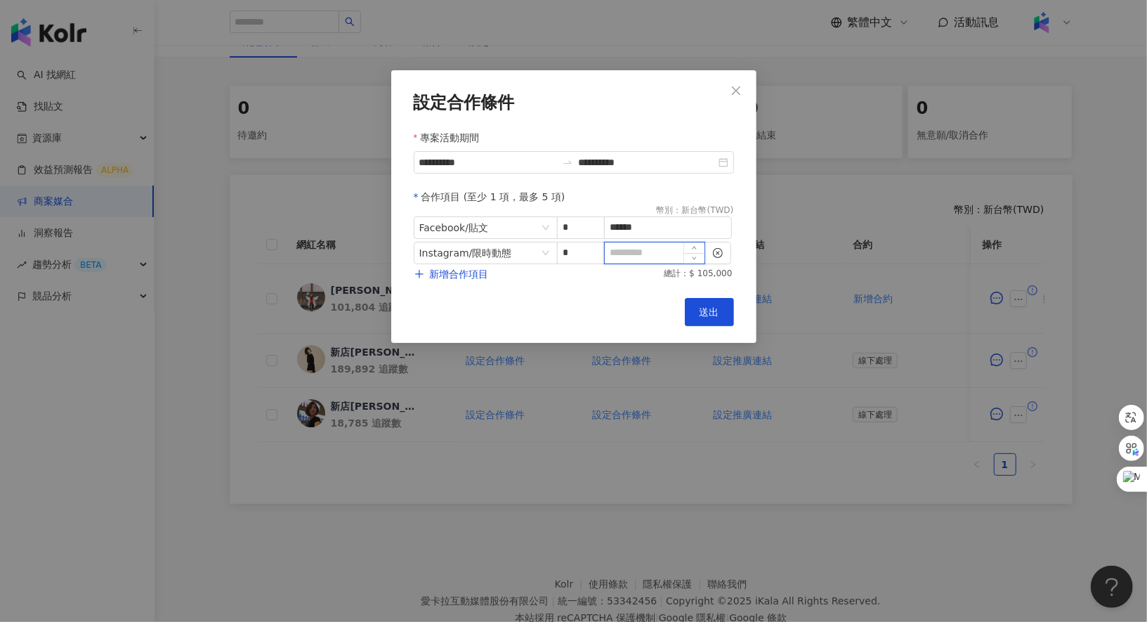
click at [653, 244] on input at bounding box center [655, 252] width 100 height 21
type input "*"
click at [430, 274] on span "新增合作項目" at bounding box center [459, 273] width 59 height 11
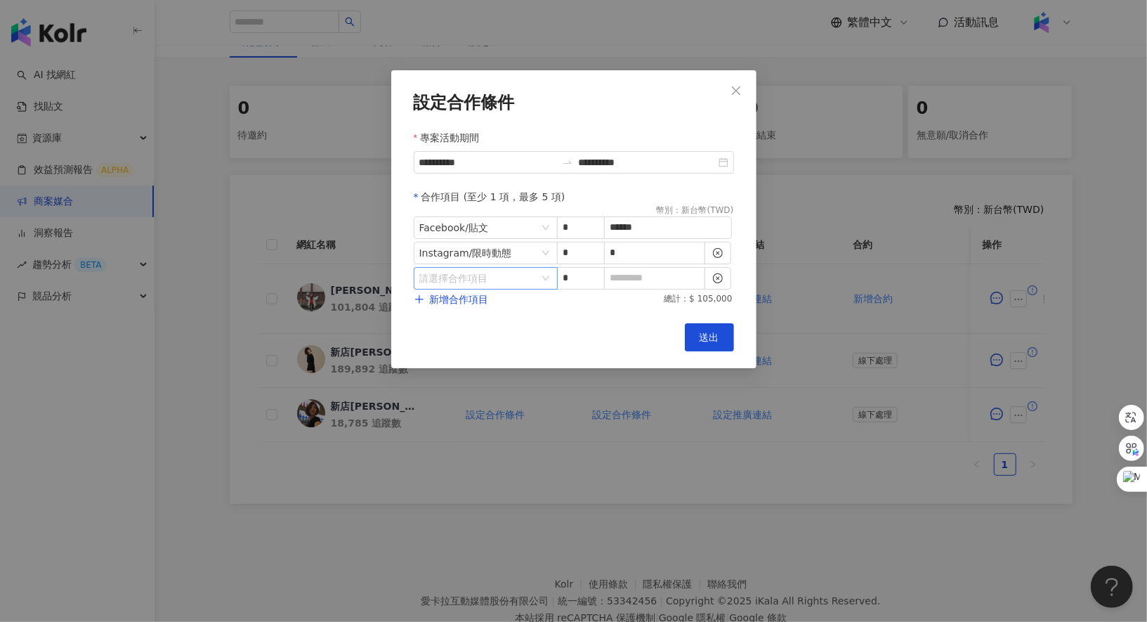
click at [474, 280] on input "search" at bounding box center [478, 278] width 118 height 21
click at [478, 398] on div at bounding box center [482, 393] width 8 height 13
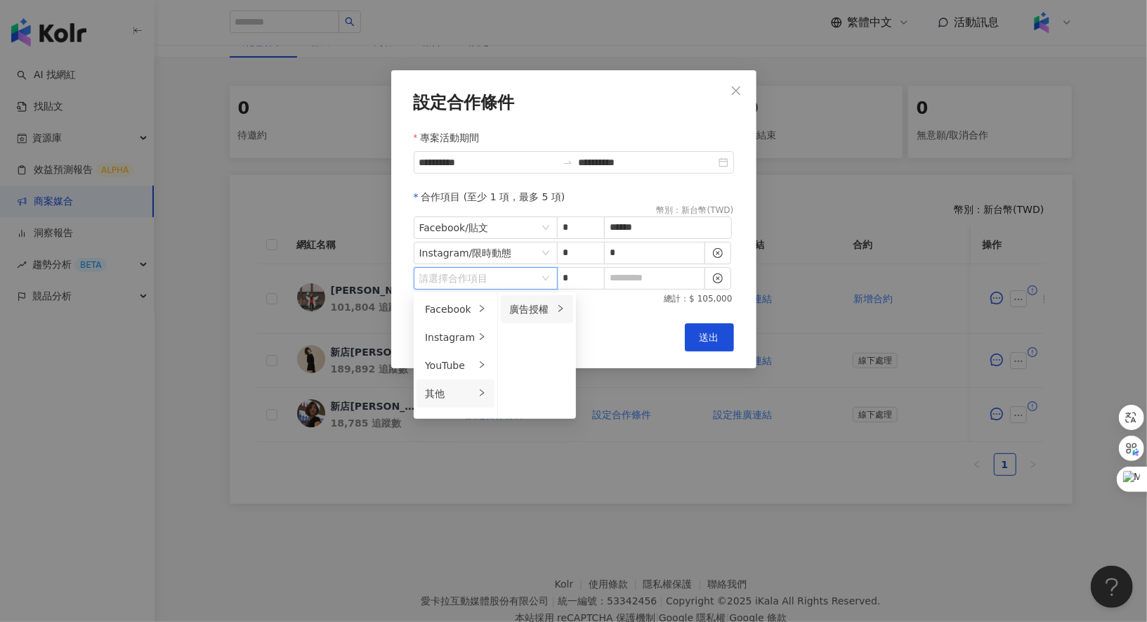
click at [549, 301] on li "廣告授權" at bounding box center [537, 309] width 72 height 28
click at [600, 303] on span "7 天" at bounding box center [596, 308] width 19 height 11
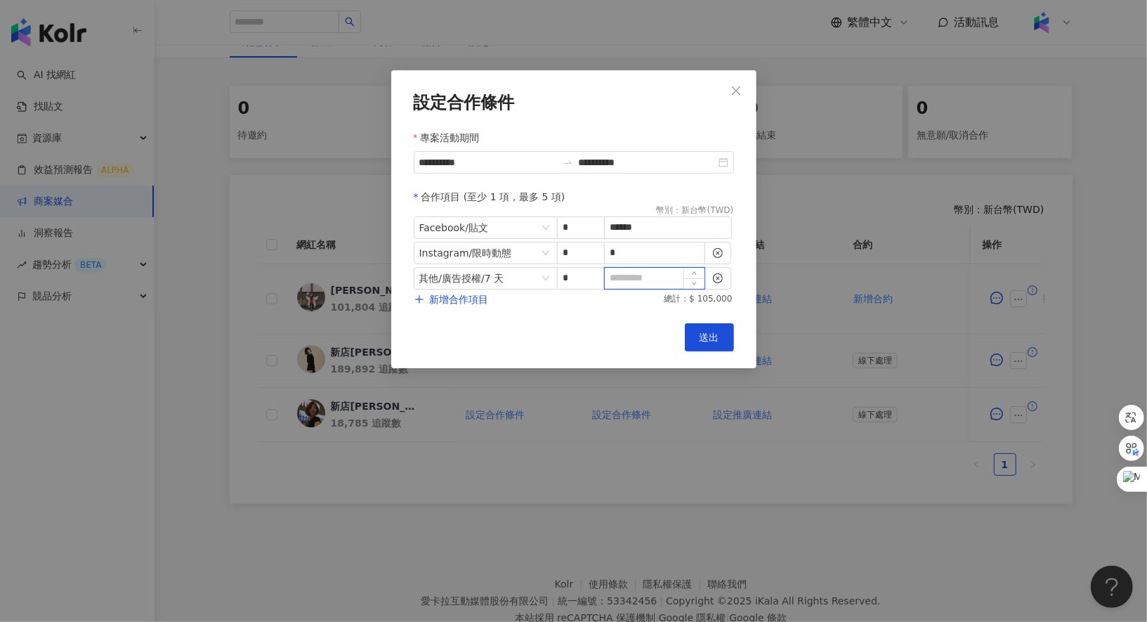
click at [634, 282] on input at bounding box center [655, 278] width 100 height 21
type input "*"
click at [702, 320] on div "**********" at bounding box center [573, 219] width 365 height 298
click at [704, 327] on button "送出" at bounding box center [709, 337] width 49 height 28
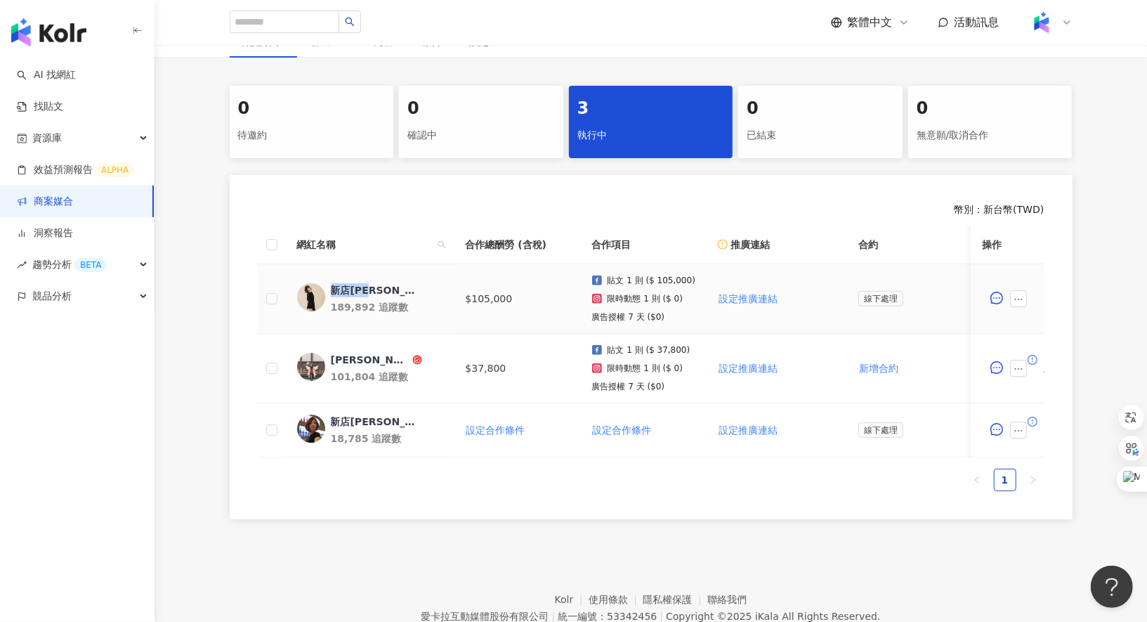
drag, startPoint x: 384, startPoint y: 286, endPoint x: 334, endPoint y: 289, distance: 50.7
click at [334, 289] on span "新店[PERSON_NAME]" at bounding box center [376, 290] width 91 height 14
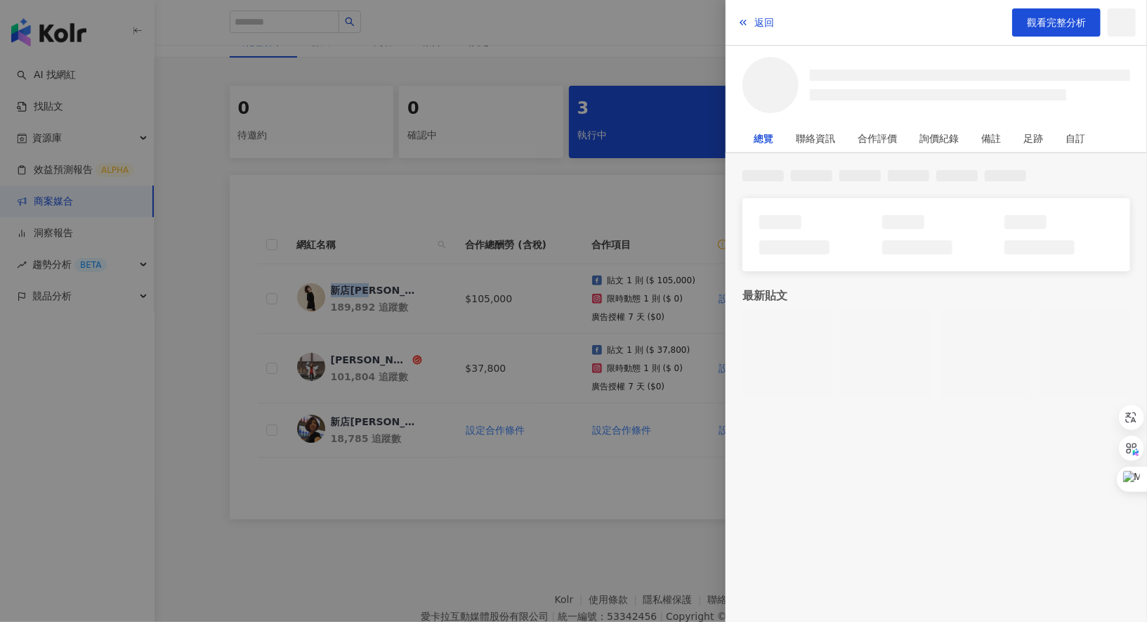
copy div "新店[PERSON_NAME]"
